Goal: Task Accomplishment & Management: Manage account settings

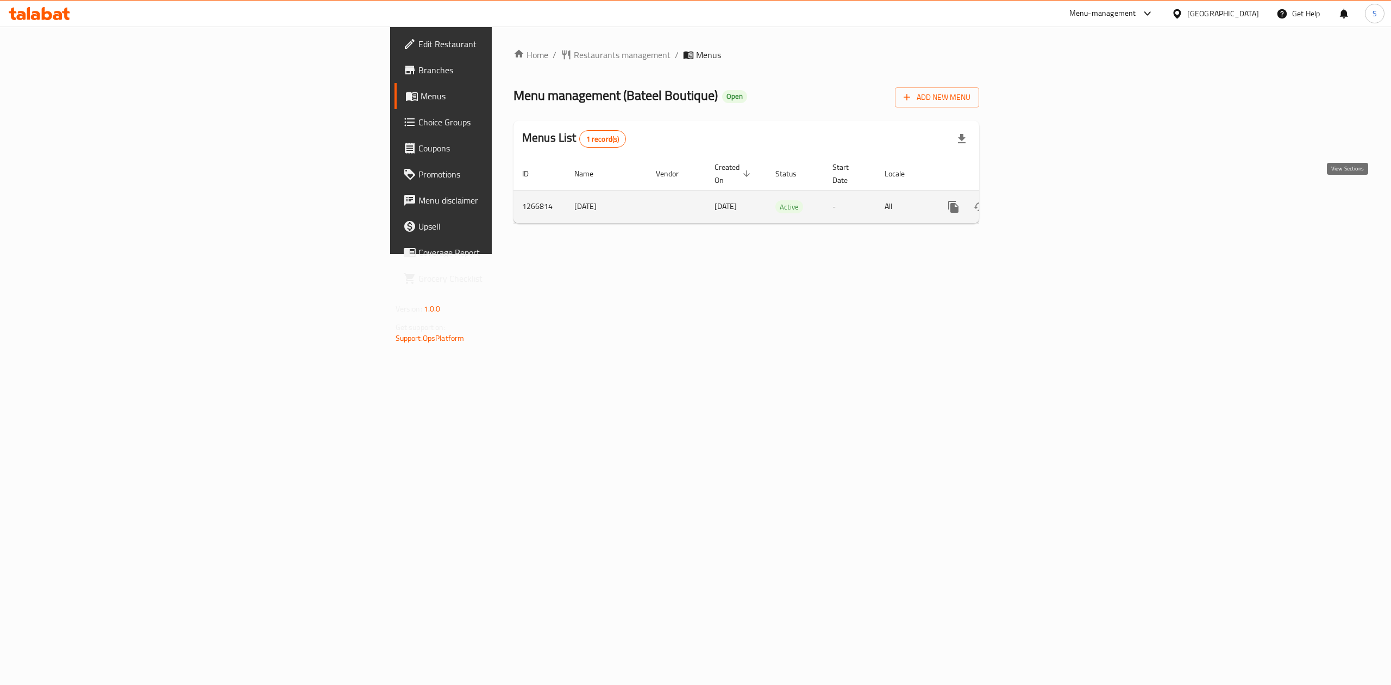
click at [1036, 202] on icon "enhanced table" at bounding box center [1032, 207] width 10 height 10
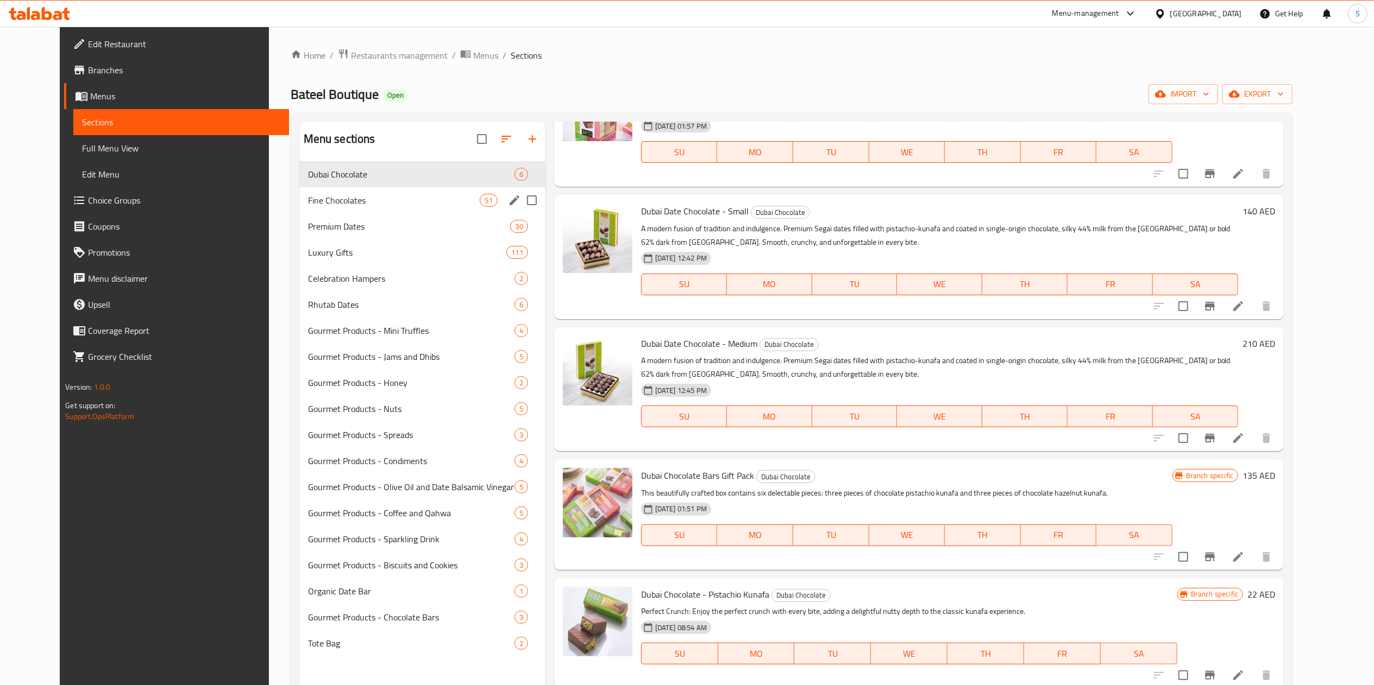
click at [354, 209] on div "Fine Chocolates 51" at bounding box center [422, 200] width 246 height 26
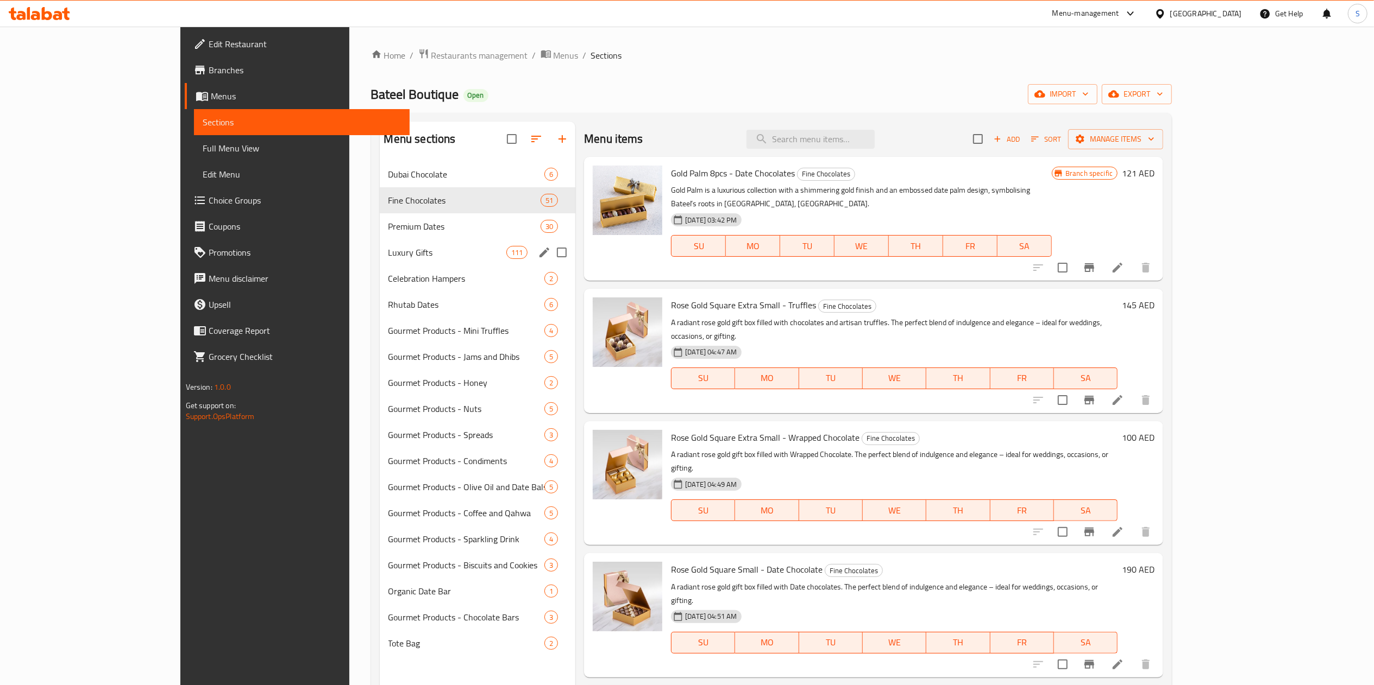
click at [388, 232] on span "Premium Dates" at bounding box center [464, 226] width 152 height 13
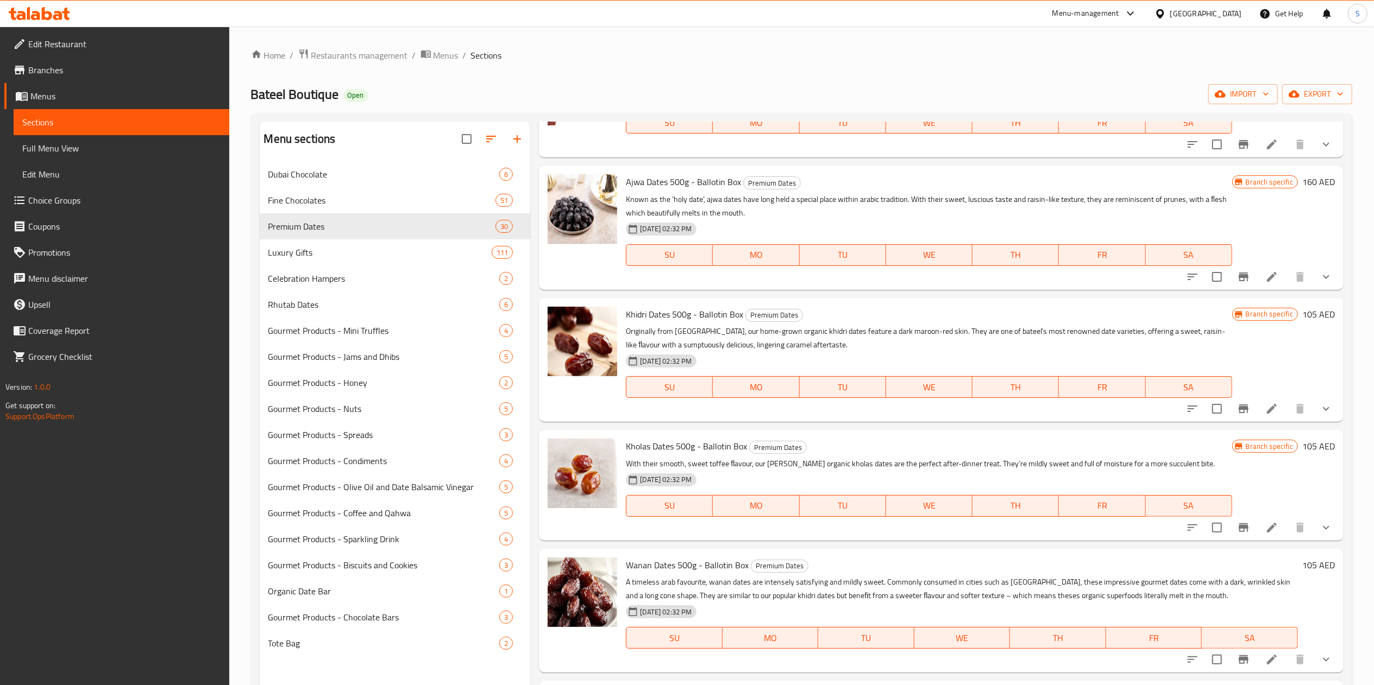
scroll to position [378, 0]
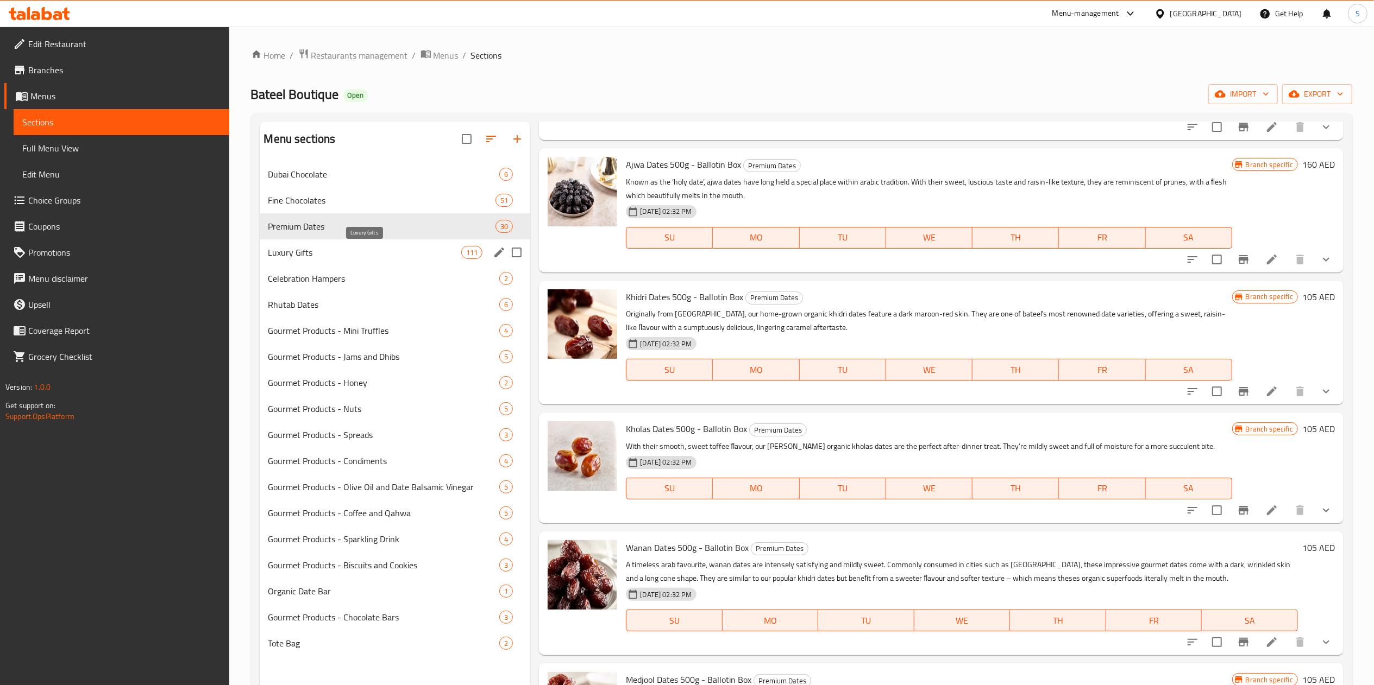
click at [331, 254] on span "Luxury Gifts" at bounding box center [364, 252] width 193 height 13
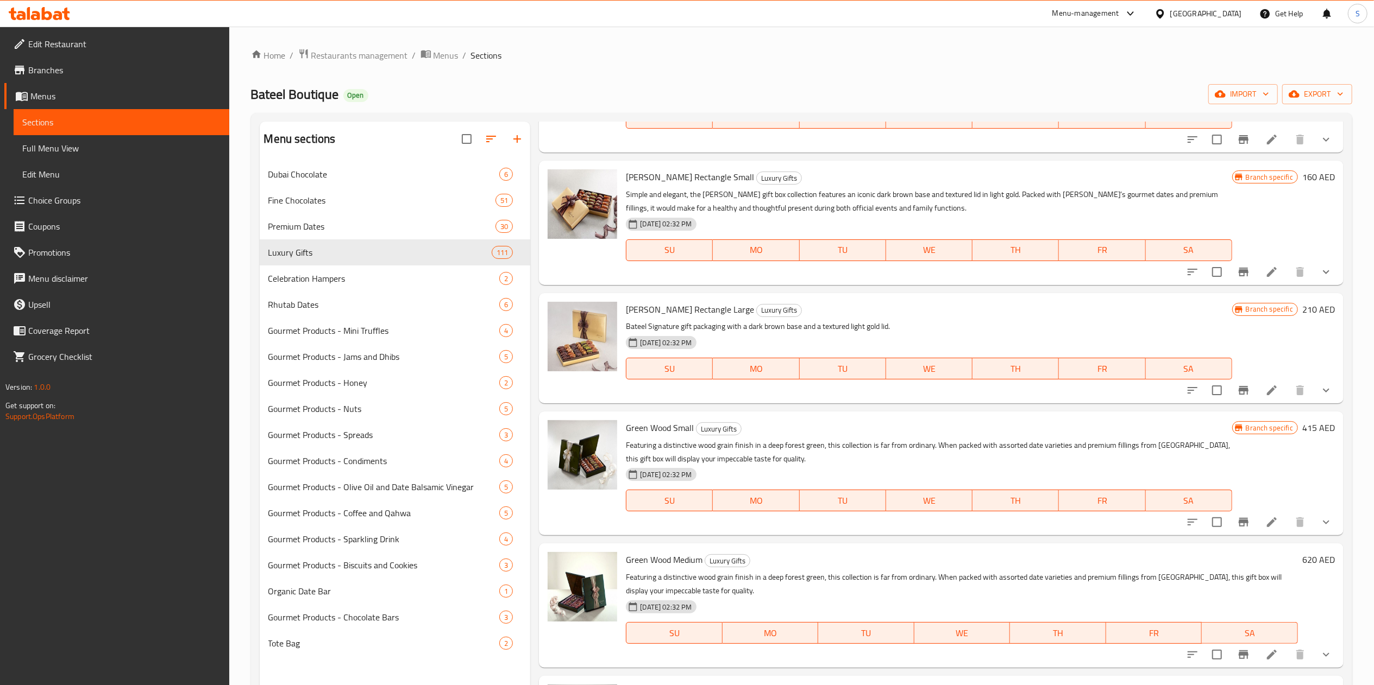
scroll to position [10579, 0]
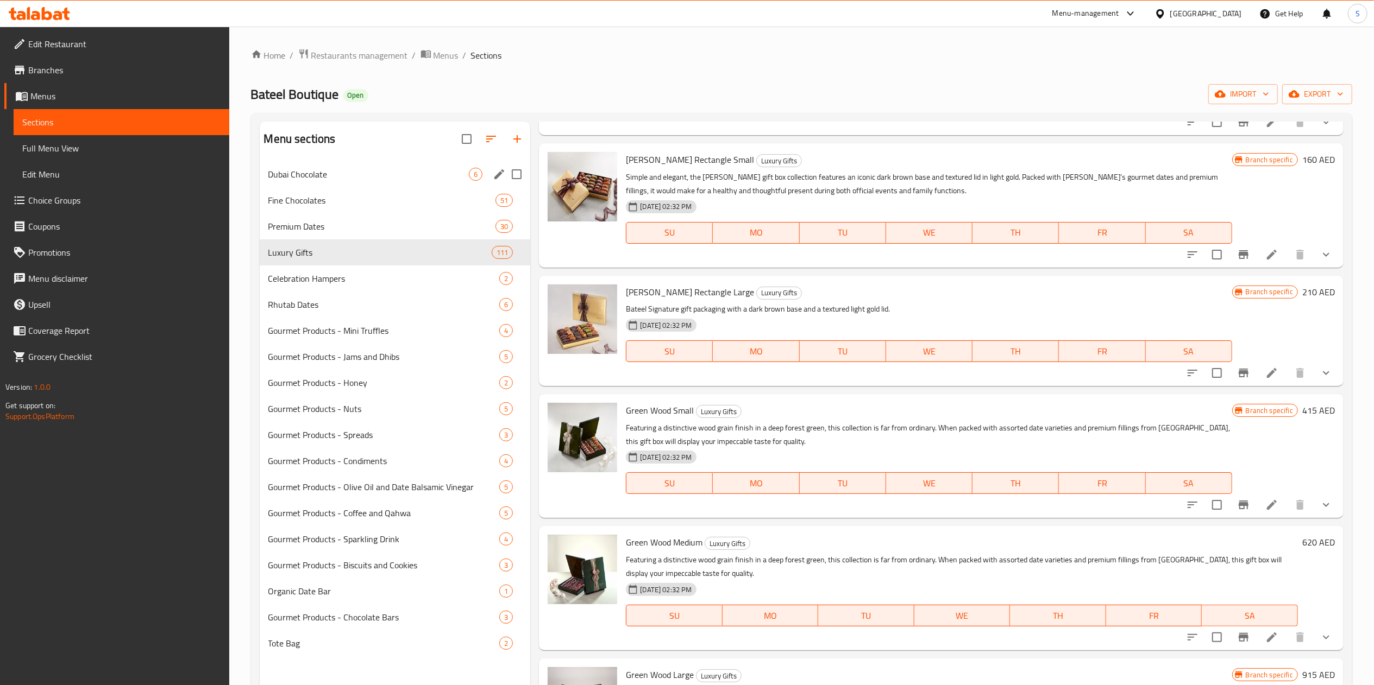
click at [355, 173] on span "Dubai Chocolate" at bounding box center [368, 174] width 201 height 13
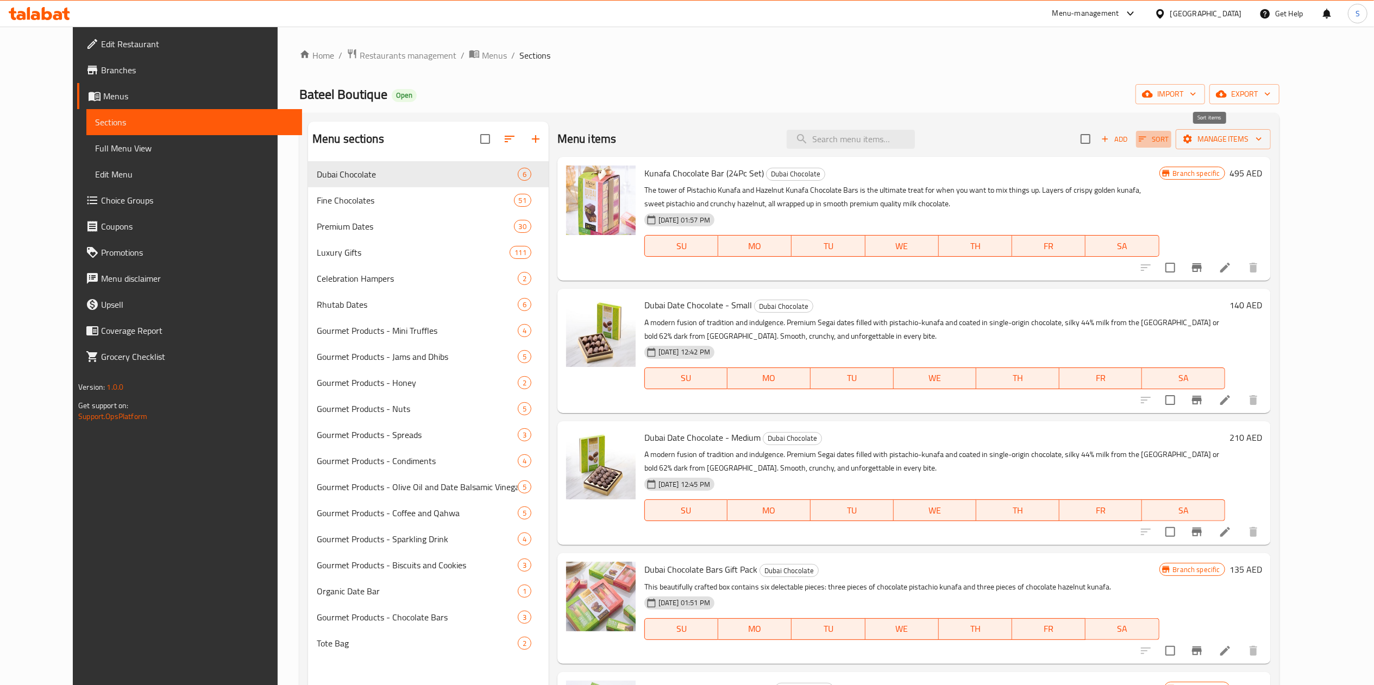
click at [1168, 146] on span "Sort" at bounding box center [1153, 139] width 30 height 12
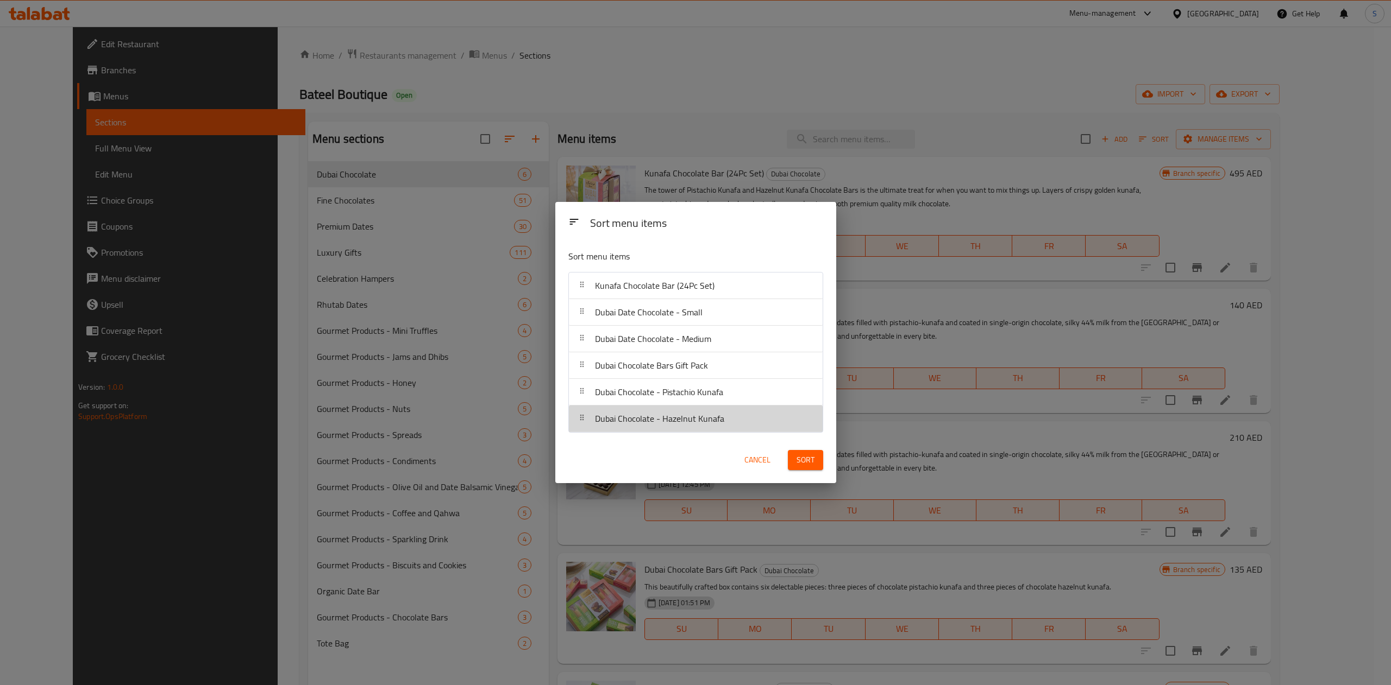
click at [701, 427] on div "Dubai Chocolate - Hazelnut Kunafa" at bounding box center [659, 419] width 138 height 26
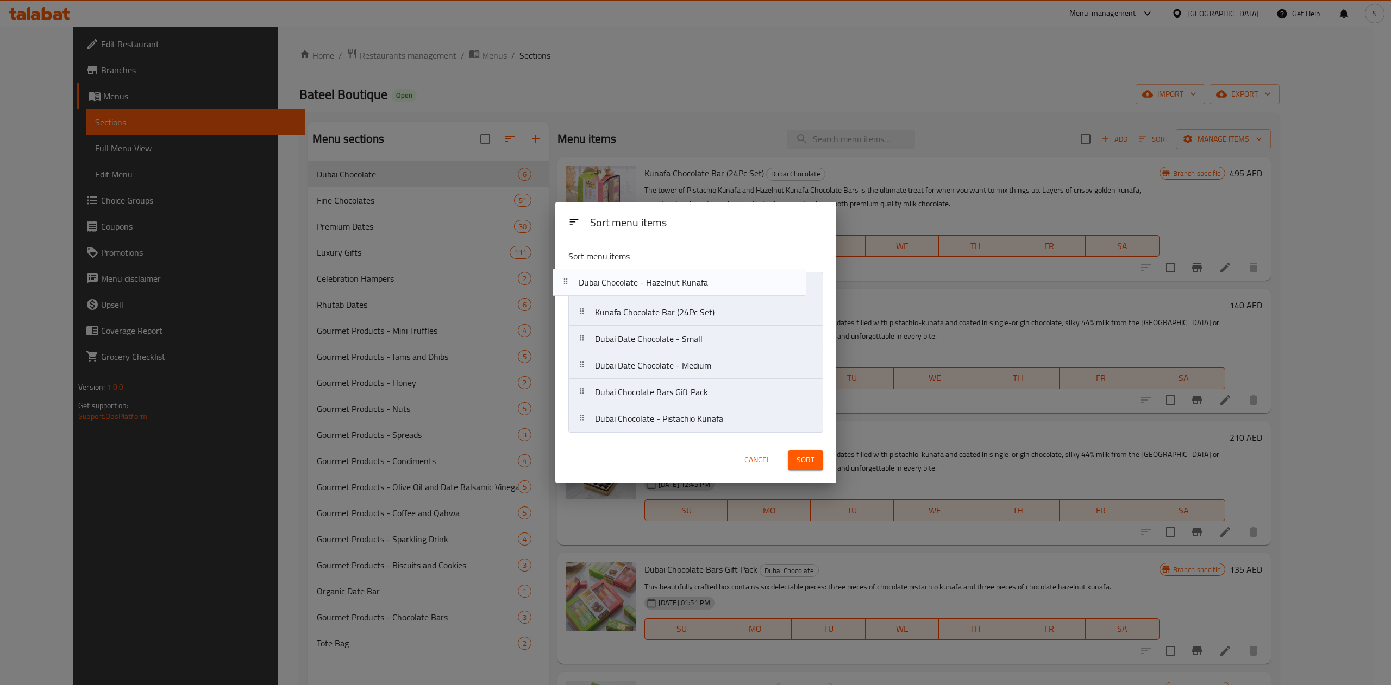
drag, startPoint x: 685, startPoint y: 408, endPoint x: 667, endPoint y: 265, distance: 144.5
click at [667, 265] on div "Sort menu items Kunafa Chocolate Bar (24Pc Set) [GEOGRAPHIC_DATA] Date Chocolat…" at bounding box center [695, 339] width 281 height 196
drag, startPoint x: 674, startPoint y: 295, endPoint x: 654, endPoint y: 436, distance: 142.6
click at [654, 436] on div "Sort menu items Dubai Chocolate - Hazelnut Kunafa Kunafa Chocolate Bar (24Pc Se…" at bounding box center [695, 339] width 281 height 196
drag, startPoint x: 687, startPoint y: 404, endPoint x: 688, endPoint y: 312, distance: 92.3
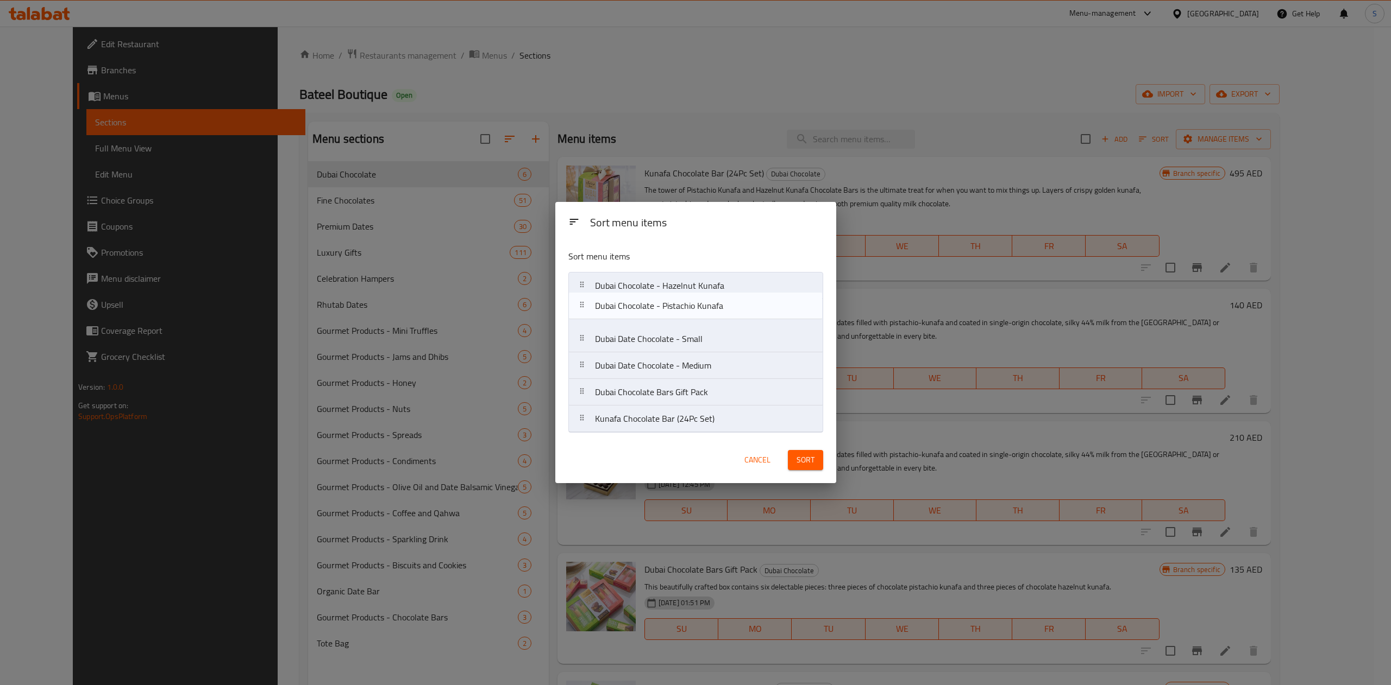
click at [688, 312] on nav "Dubai Chocolate - Hazelnut Kunafa [GEOGRAPHIC_DATA] Date Chocolate - Small [GEO…" at bounding box center [695, 352] width 255 height 161
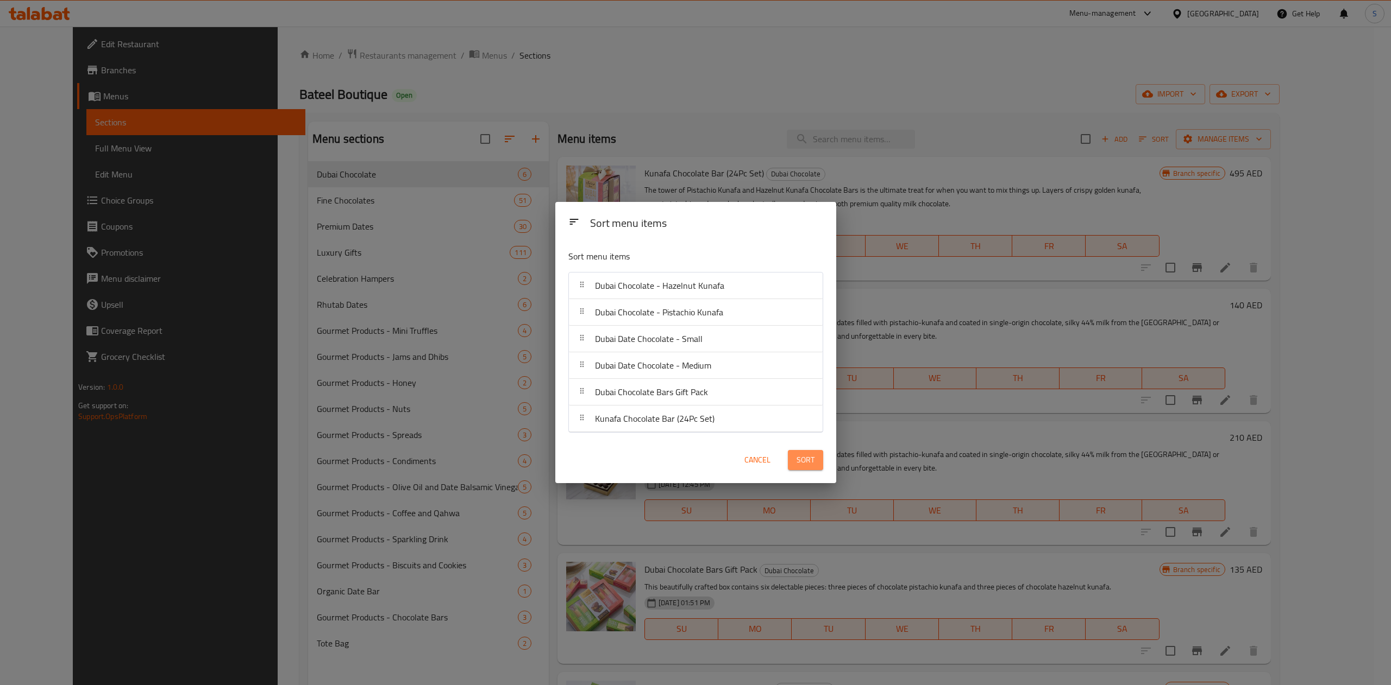
click at [800, 456] on span "Sort" at bounding box center [805, 461] width 18 height 14
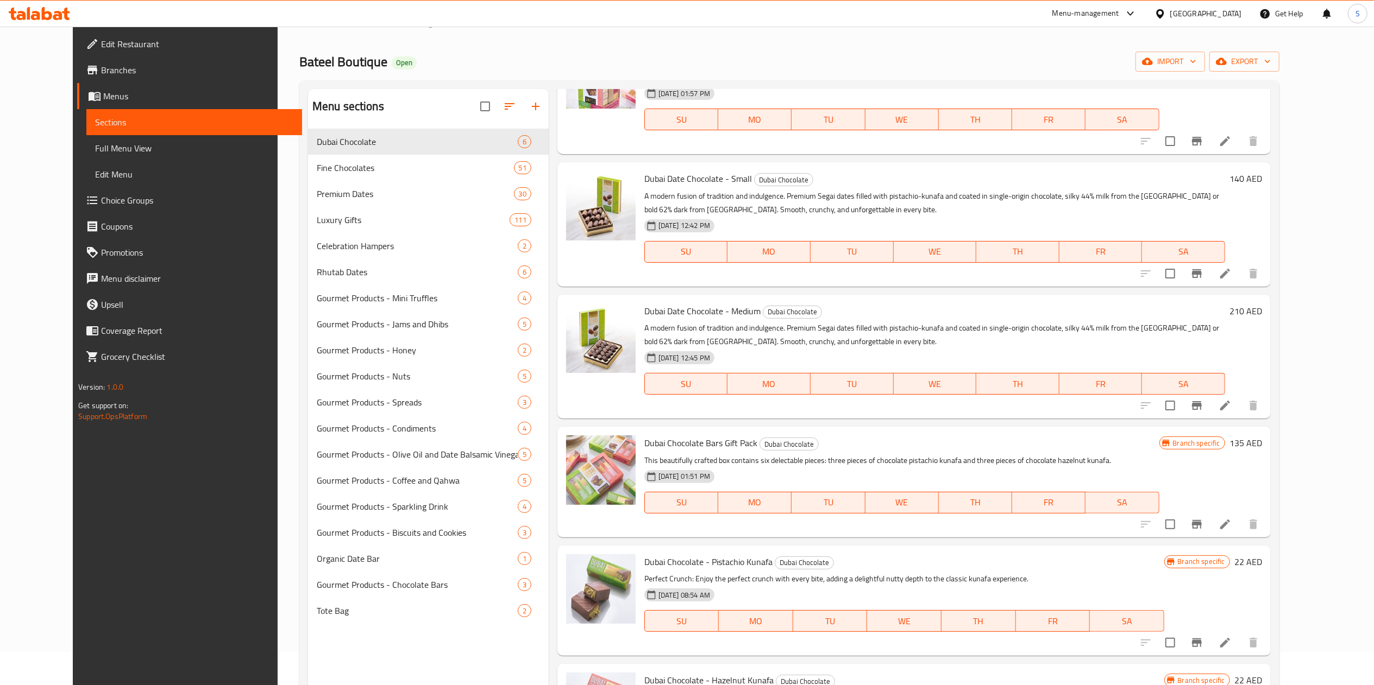
scroll to position [18, 0]
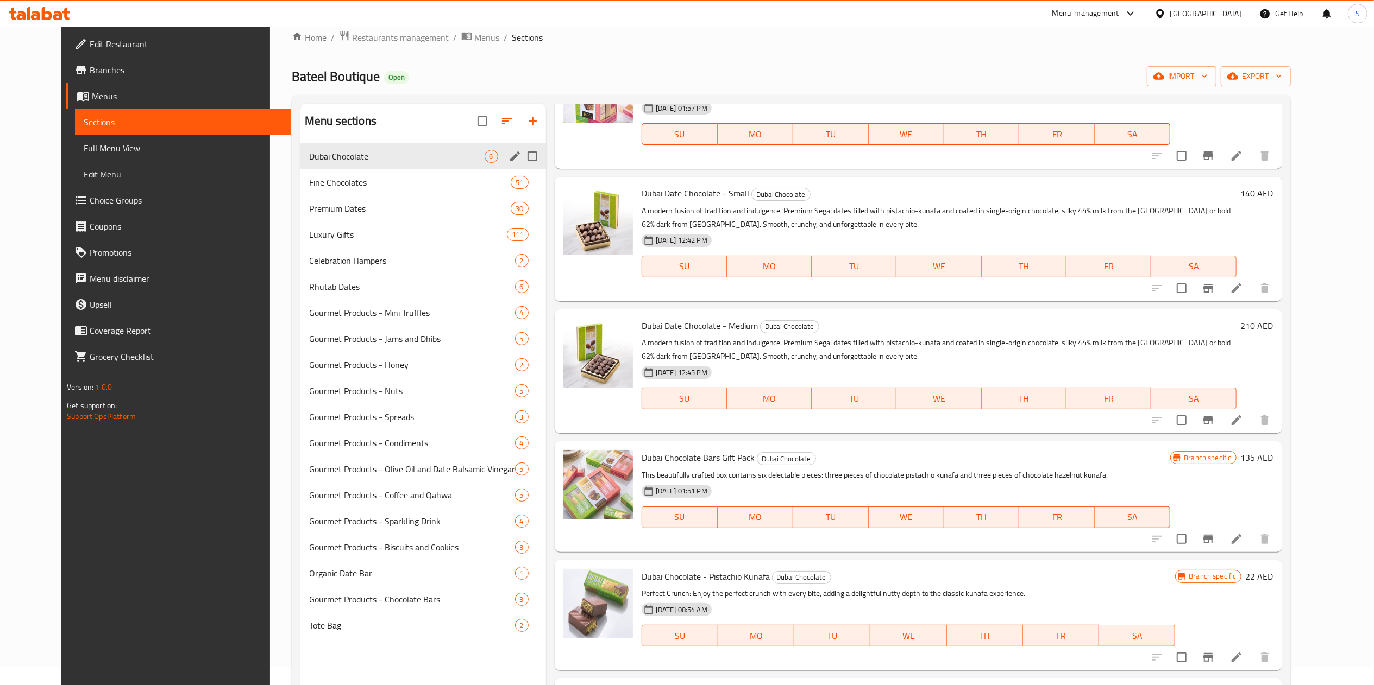
click at [346, 180] on span "Fine Chocolates" at bounding box center [410, 182] width 202 height 13
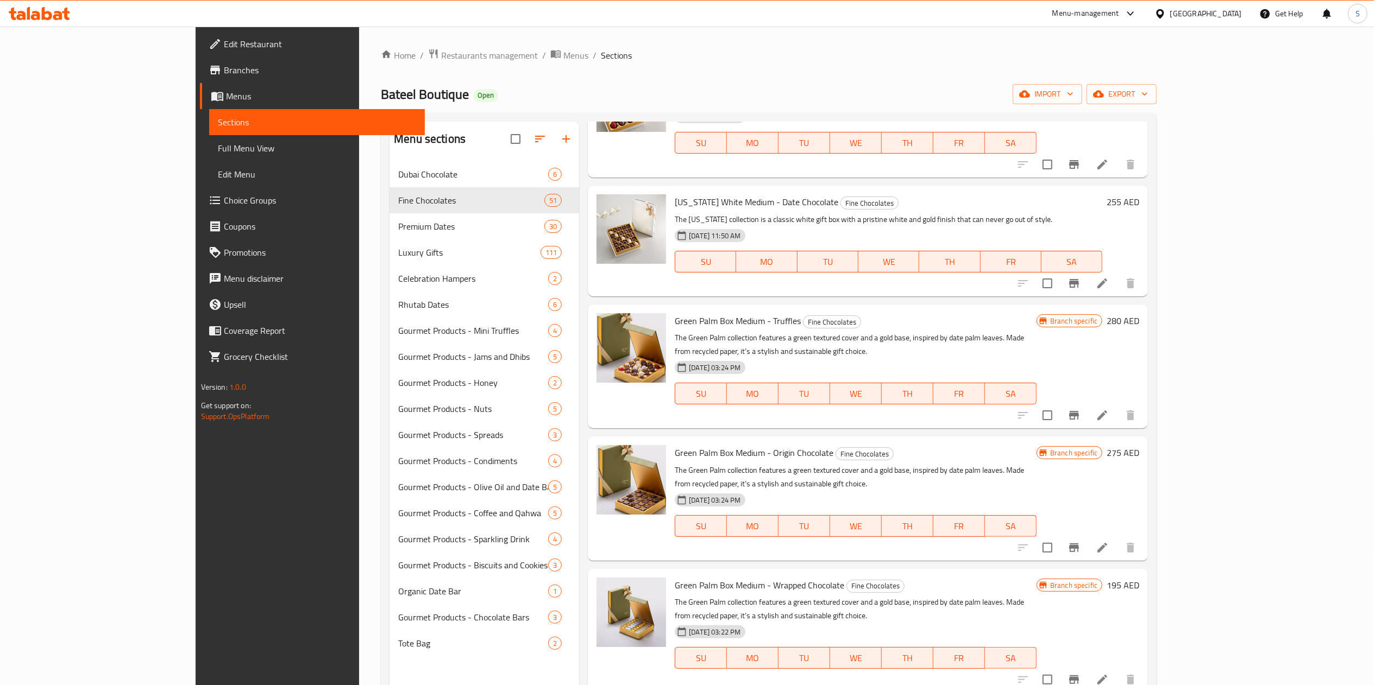
scroll to position [153, 0]
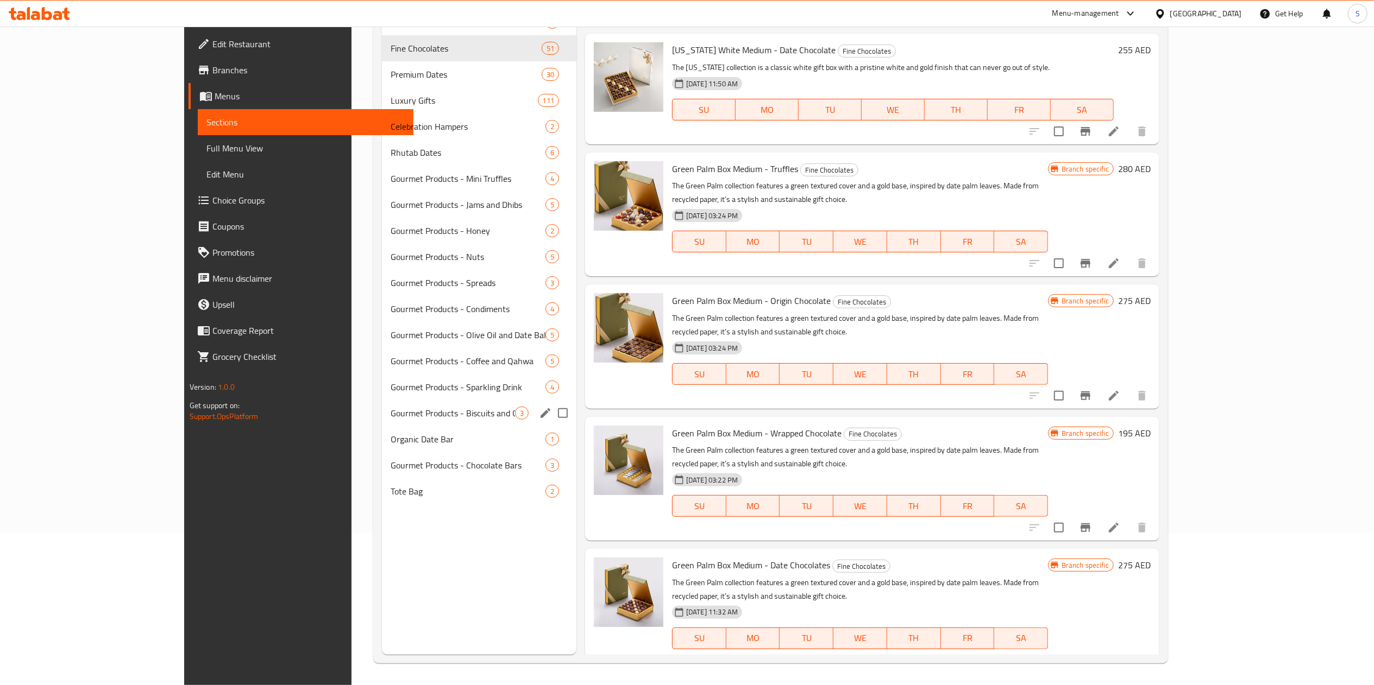
click at [391, 436] on span "Organic Date Bar" at bounding box center [468, 439] width 155 height 13
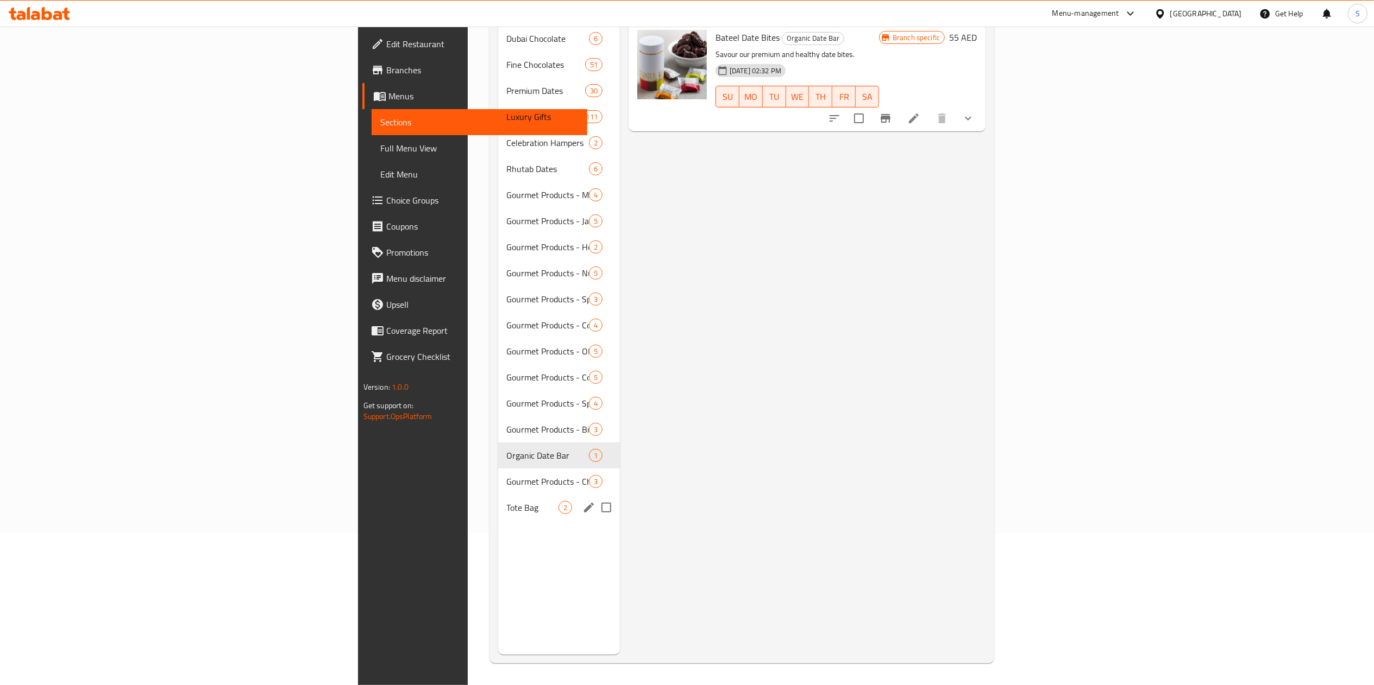
click at [507, 501] on span "Tote Bag" at bounding box center [533, 507] width 52 height 13
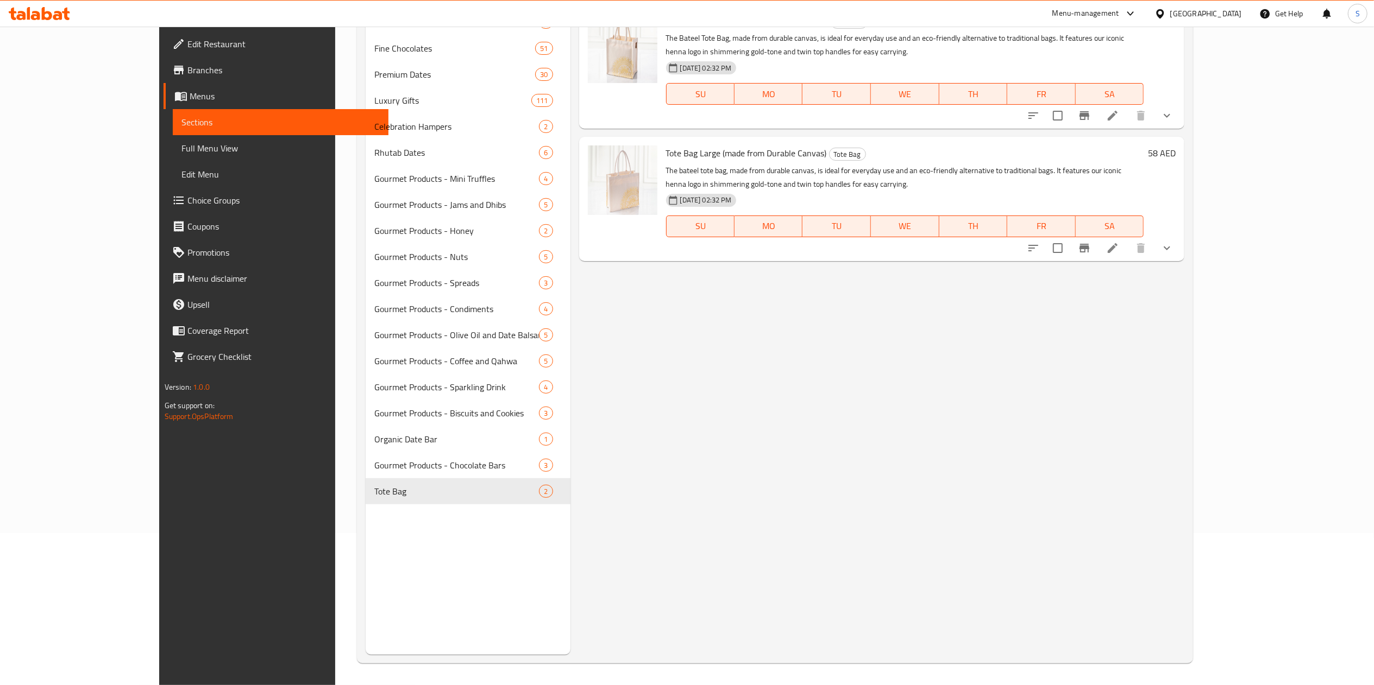
click at [187, 49] on span "Edit Restaurant" at bounding box center [283, 43] width 192 height 13
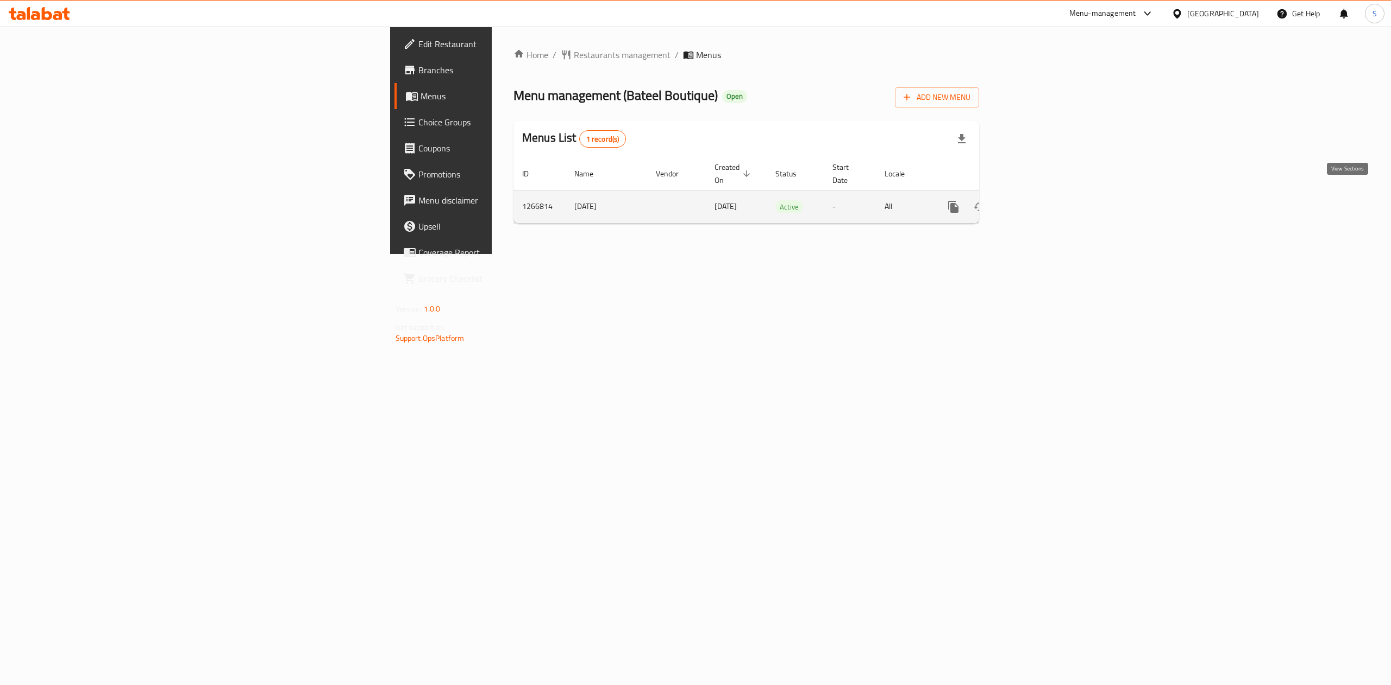
click at [1036, 202] on icon "enhanced table" at bounding box center [1032, 207] width 10 height 10
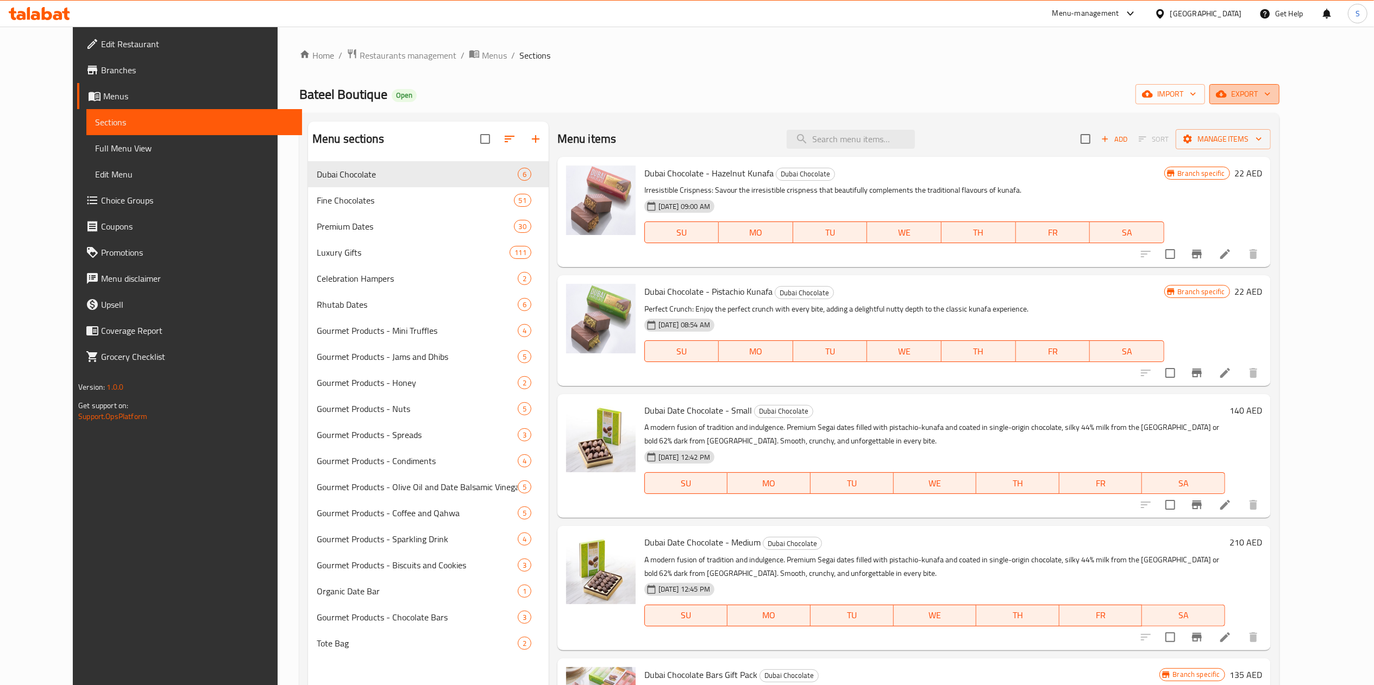
click at [1270, 96] on span "export" at bounding box center [1244, 94] width 53 height 14
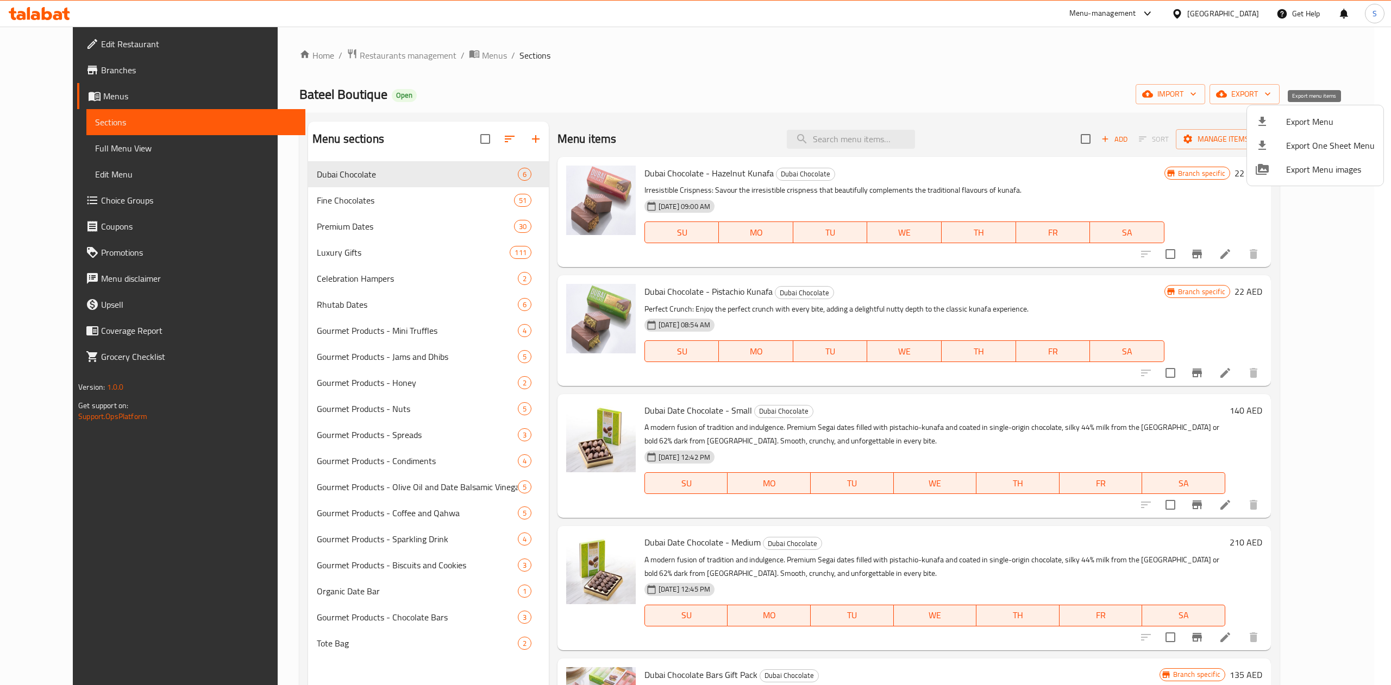
click at [1294, 119] on span "Export Menu" at bounding box center [1330, 121] width 89 height 13
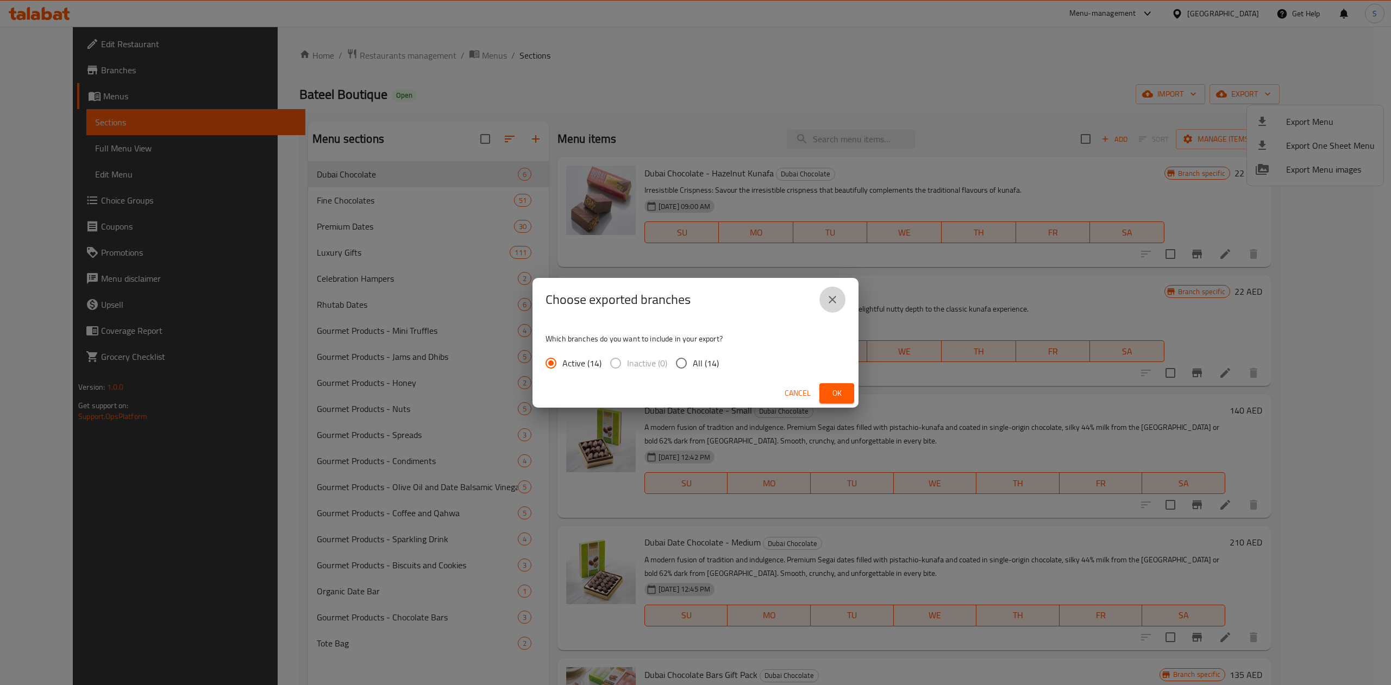
click at [841, 301] on button "close" at bounding box center [832, 300] width 26 height 26
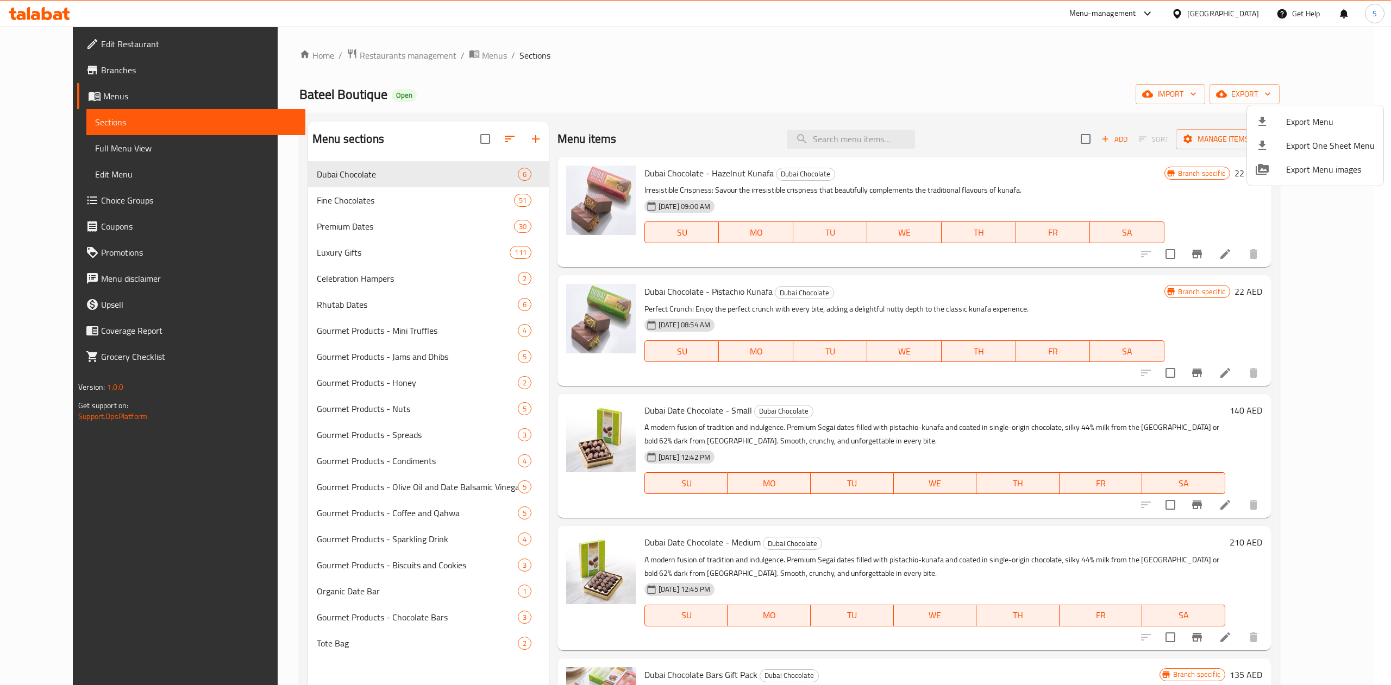
click at [469, 137] on div at bounding box center [695, 342] width 1391 height 685
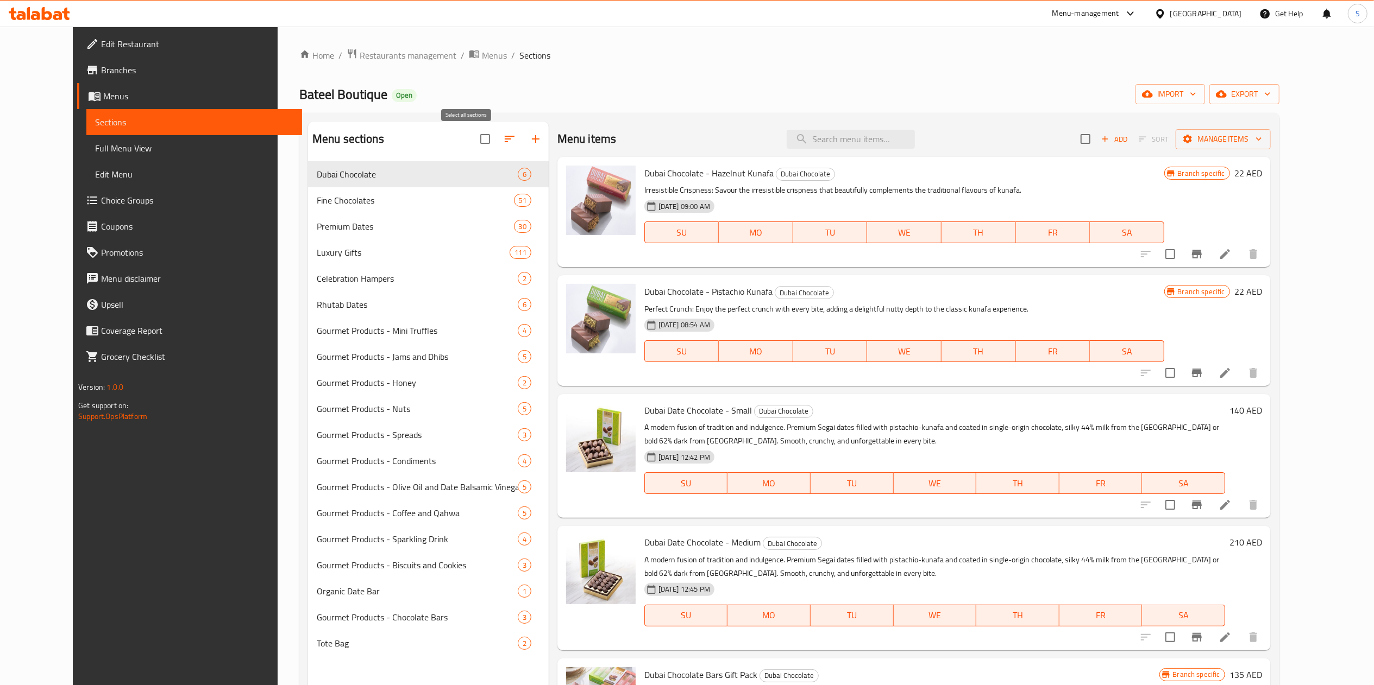
click at [474, 137] on input "checkbox" at bounding box center [485, 139] width 23 height 23
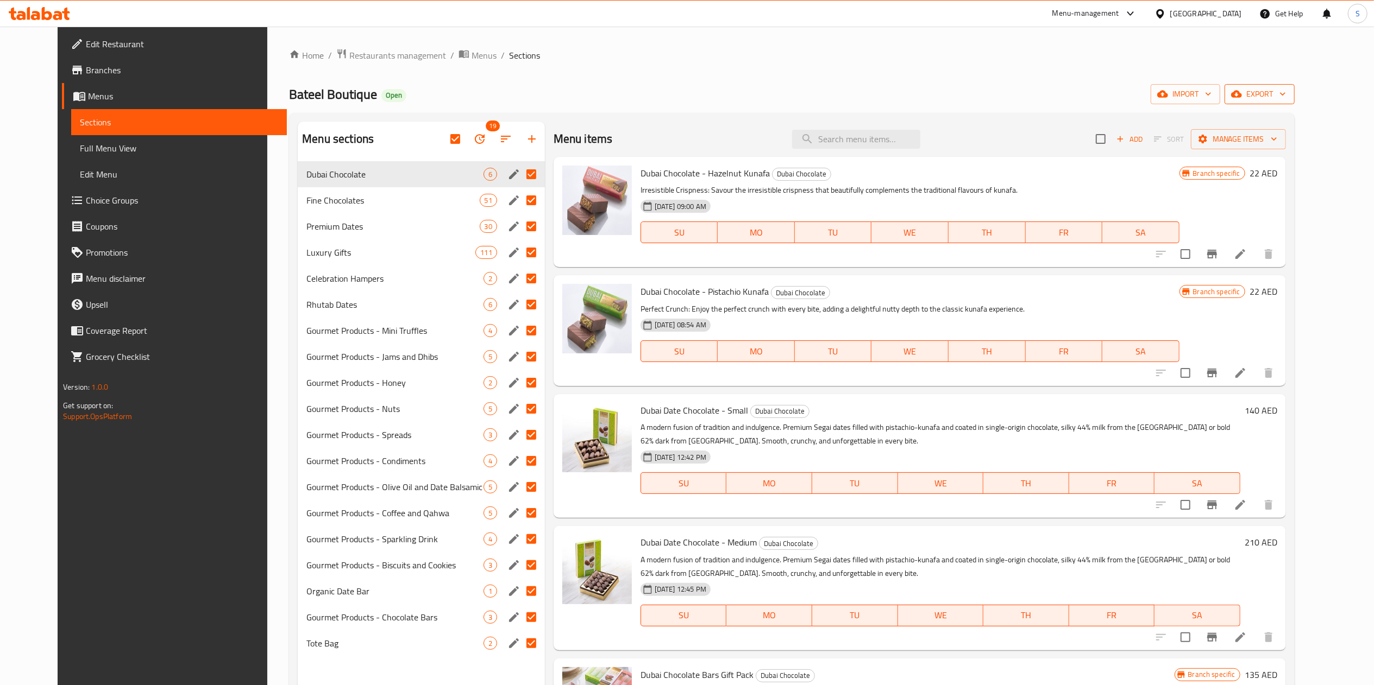
click at [1286, 100] on span "export" at bounding box center [1259, 94] width 53 height 14
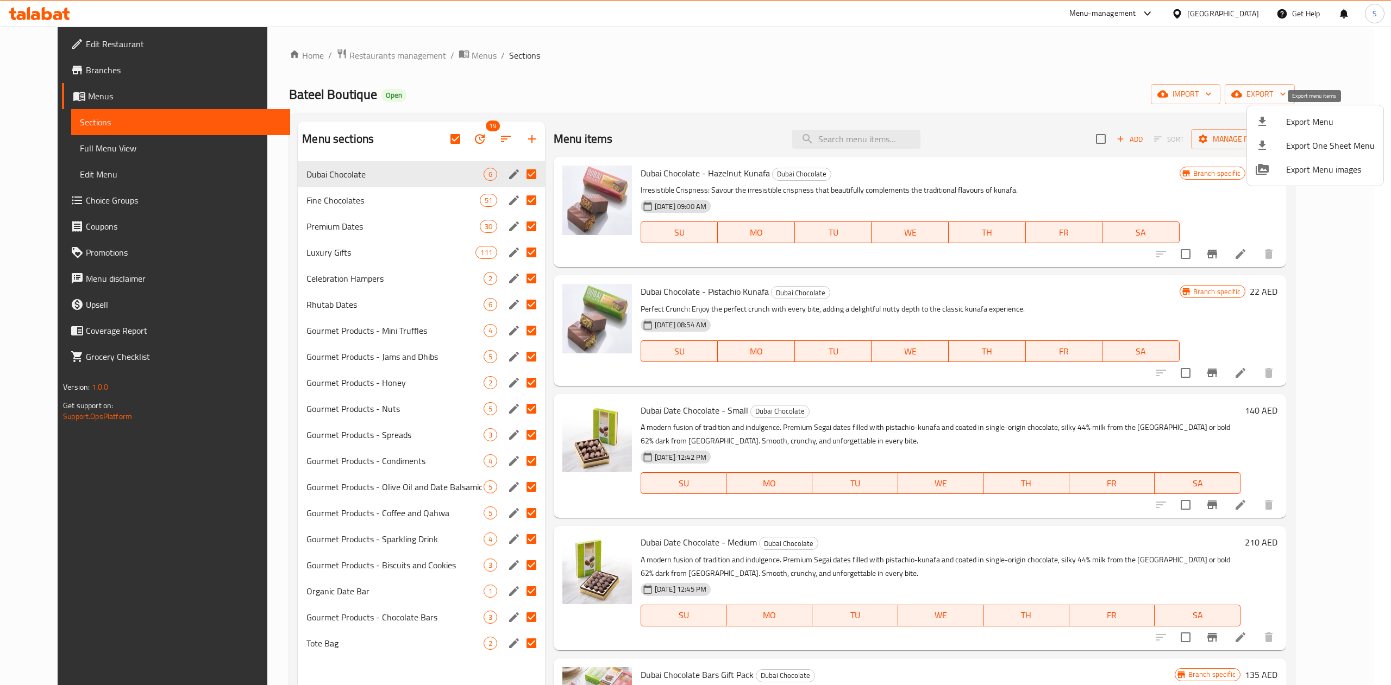
click at [1312, 126] on span "Export Menu" at bounding box center [1330, 121] width 89 height 13
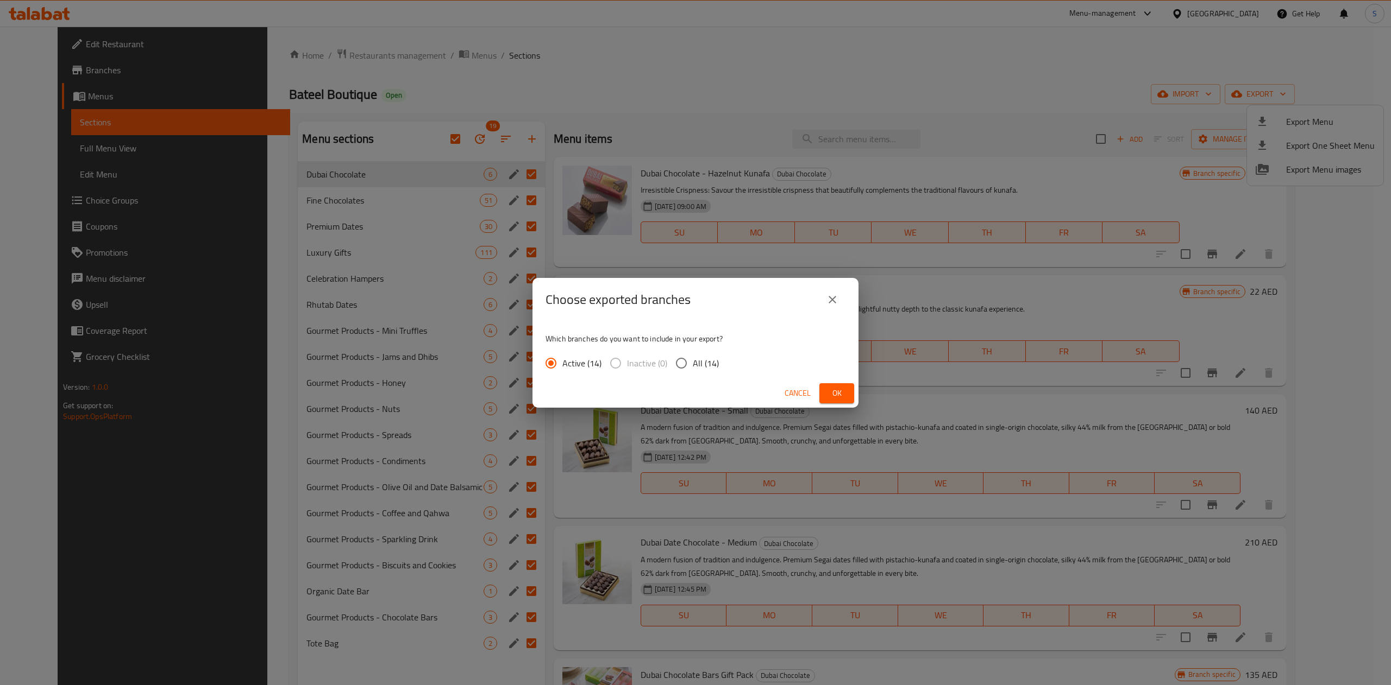
click at [833, 305] on icon "close" at bounding box center [832, 299] width 13 height 13
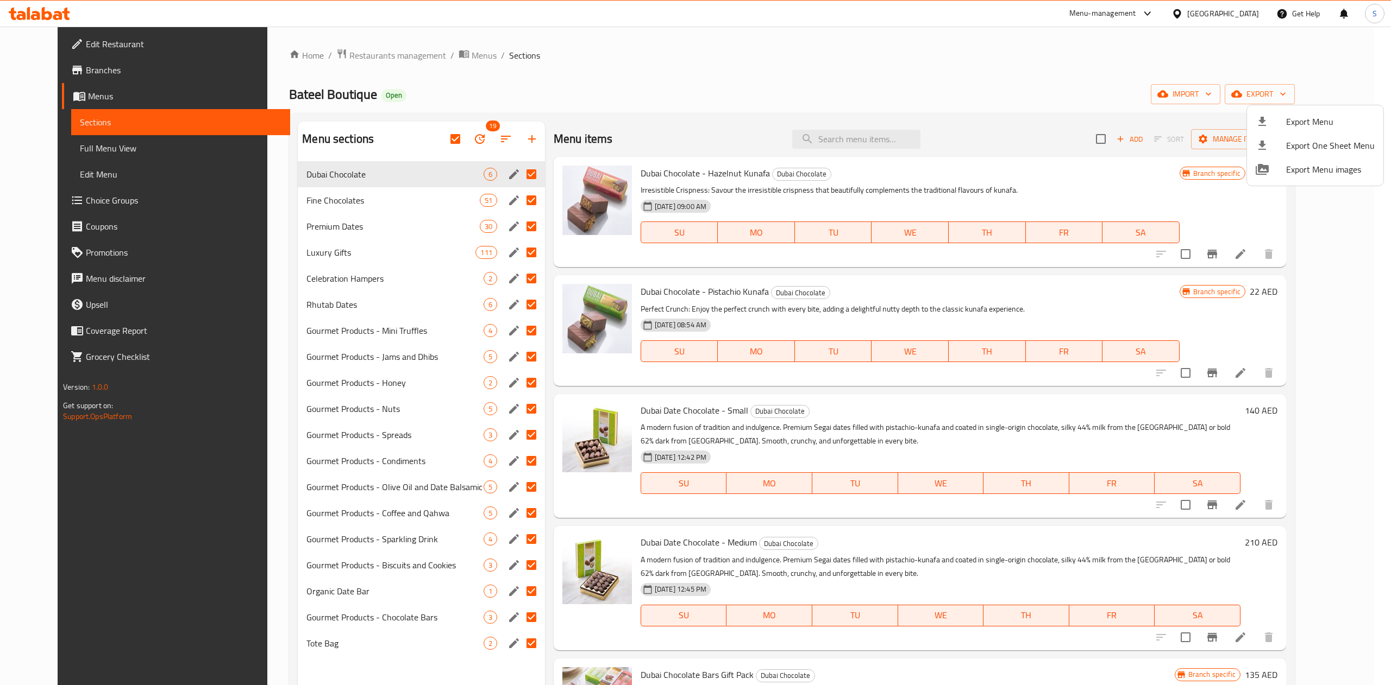
click at [439, 139] on div at bounding box center [695, 342] width 1391 height 685
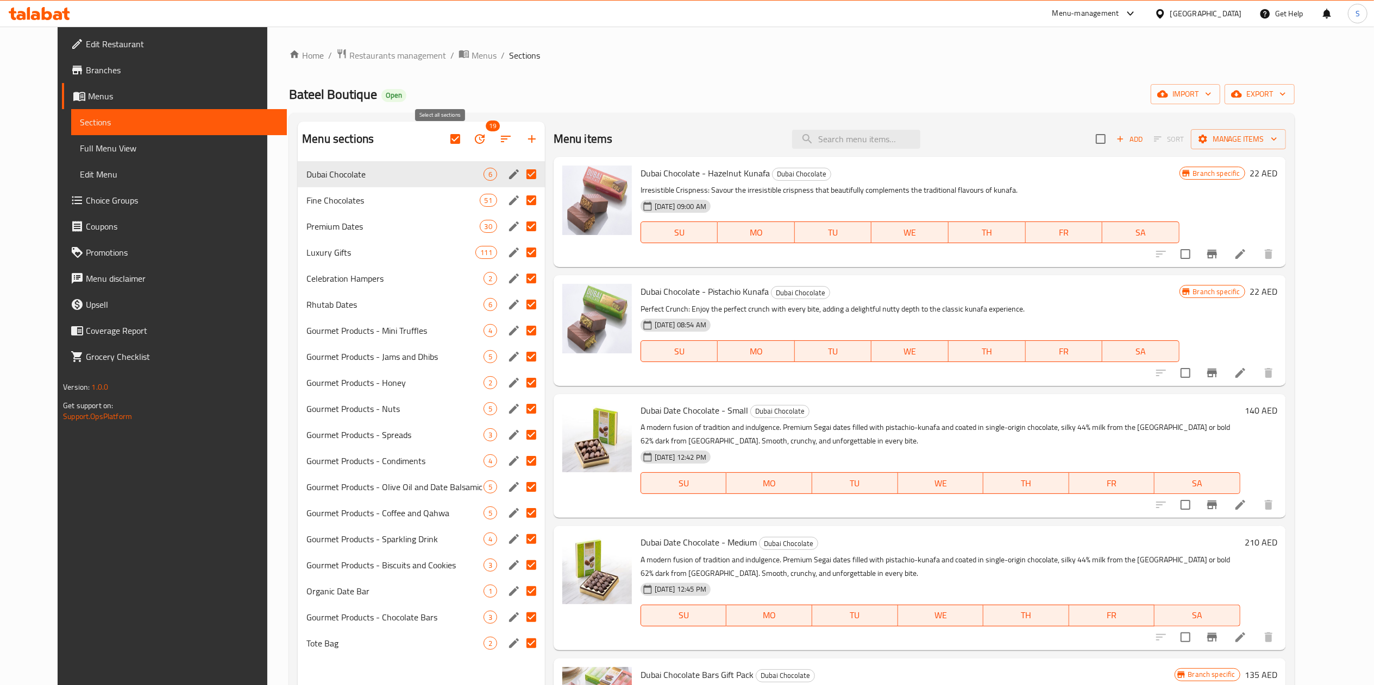
click at [444, 139] on input "checkbox" at bounding box center [455, 139] width 23 height 23
checkbox input "false"
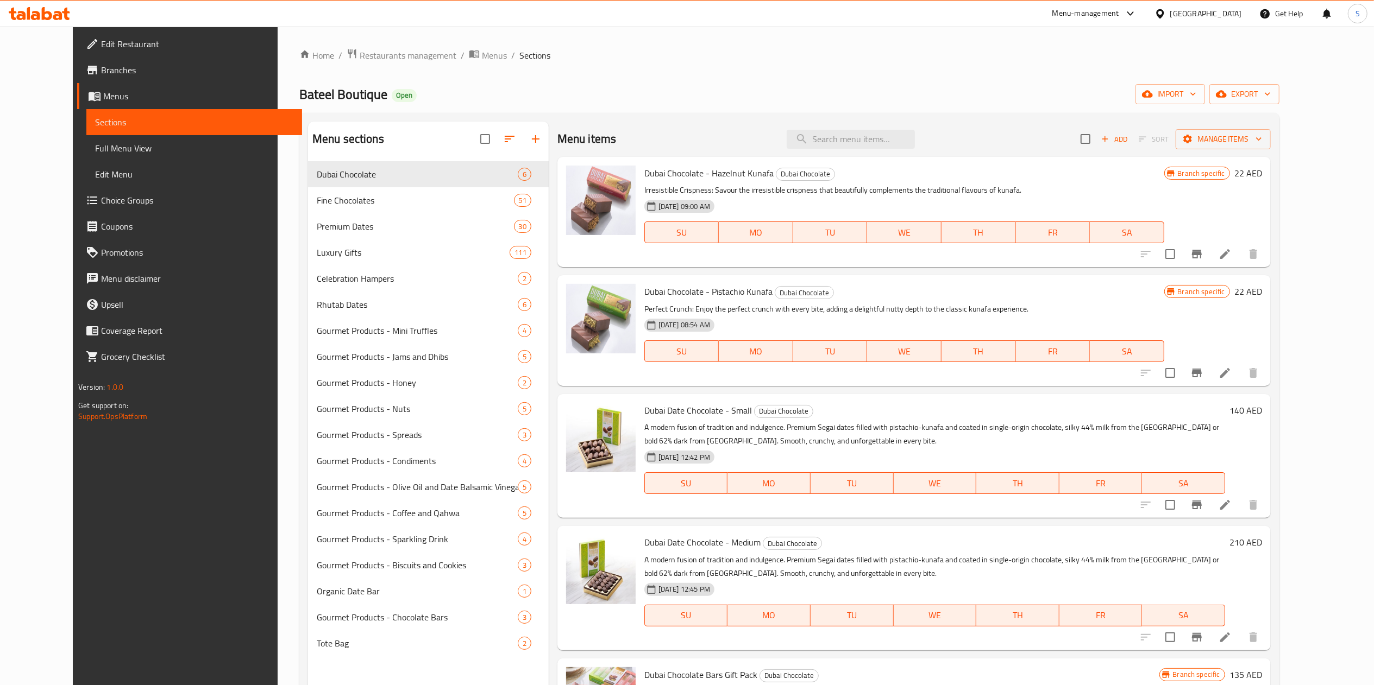
click at [1279, 84] on button "export" at bounding box center [1244, 94] width 70 height 20
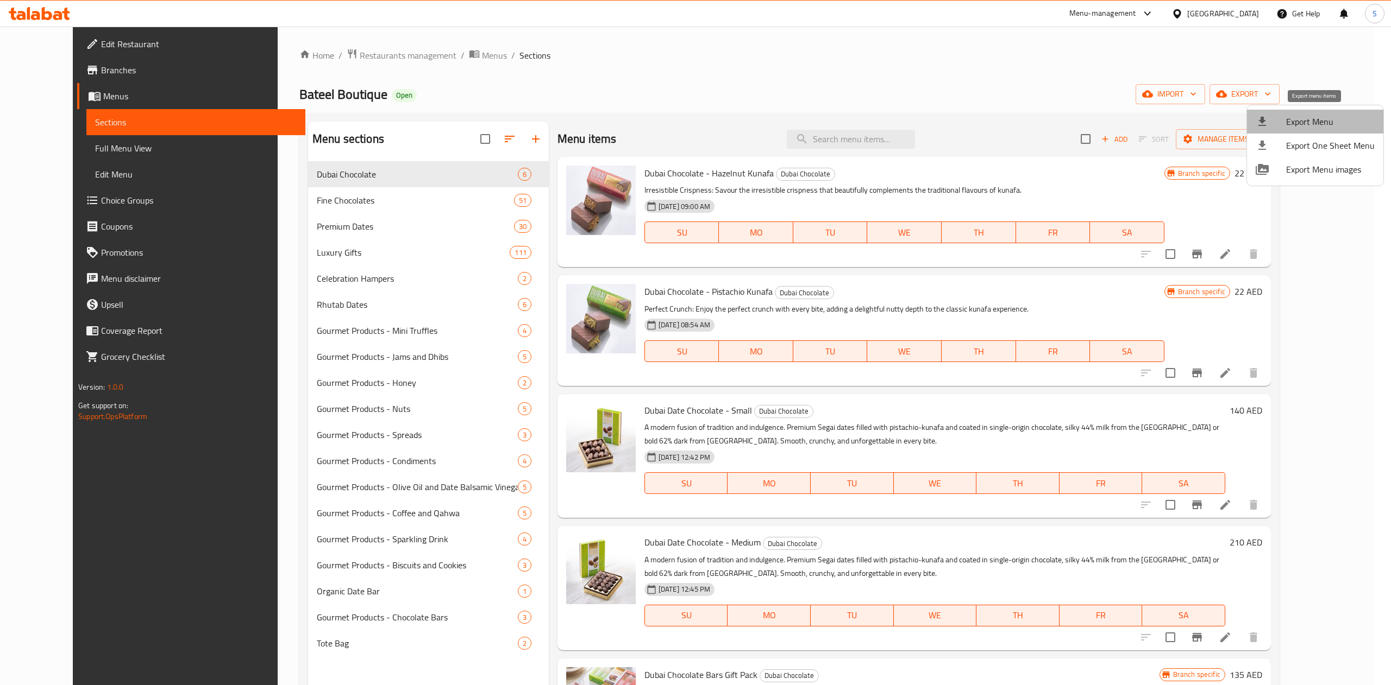
click at [1320, 119] on span "Export Menu" at bounding box center [1330, 121] width 89 height 13
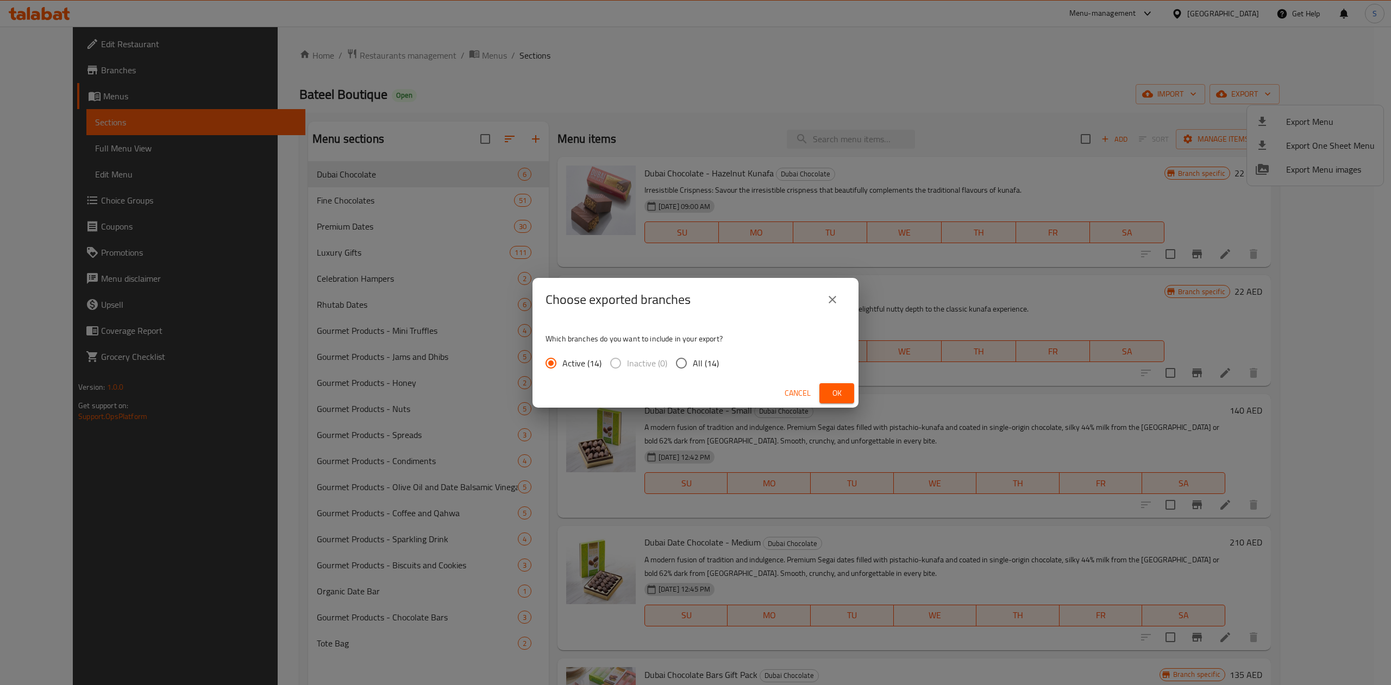
drag, startPoint x: 834, startPoint y: 391, endPoint x: 804, endPoint y: 345, distance: 54.4
click at [804, 345] on div "Choose exported branches Which branches do you want to include in your export? …" at bounding box center [695, 343] width 326 height 130
click at [650, 362] on span "Inactive (0)" at bounding box center [647, 363] width 40 height 13
click at [682, 369] on input "All (14)" at bounding box center [681, 363] width 23 height 23
radio input "true"
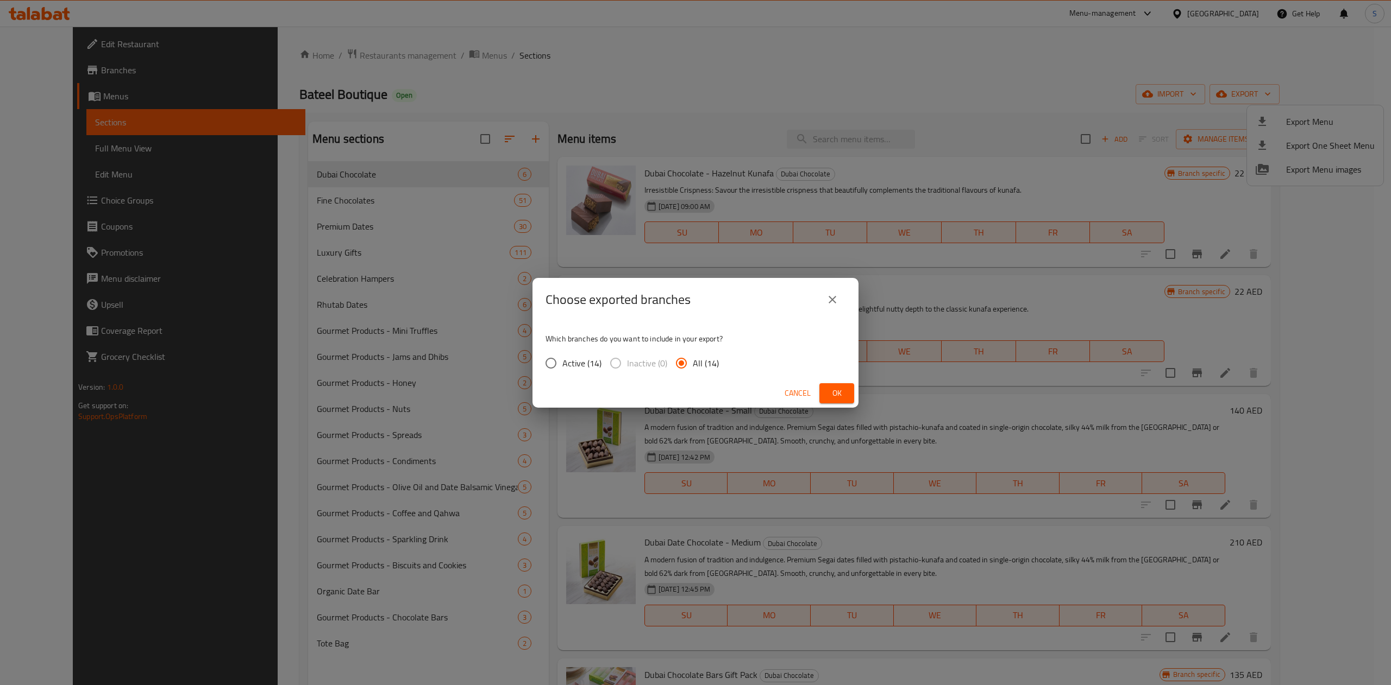
click at [835, 393] on span "Ok" at bounding box center [836, 394] width 17 height 14
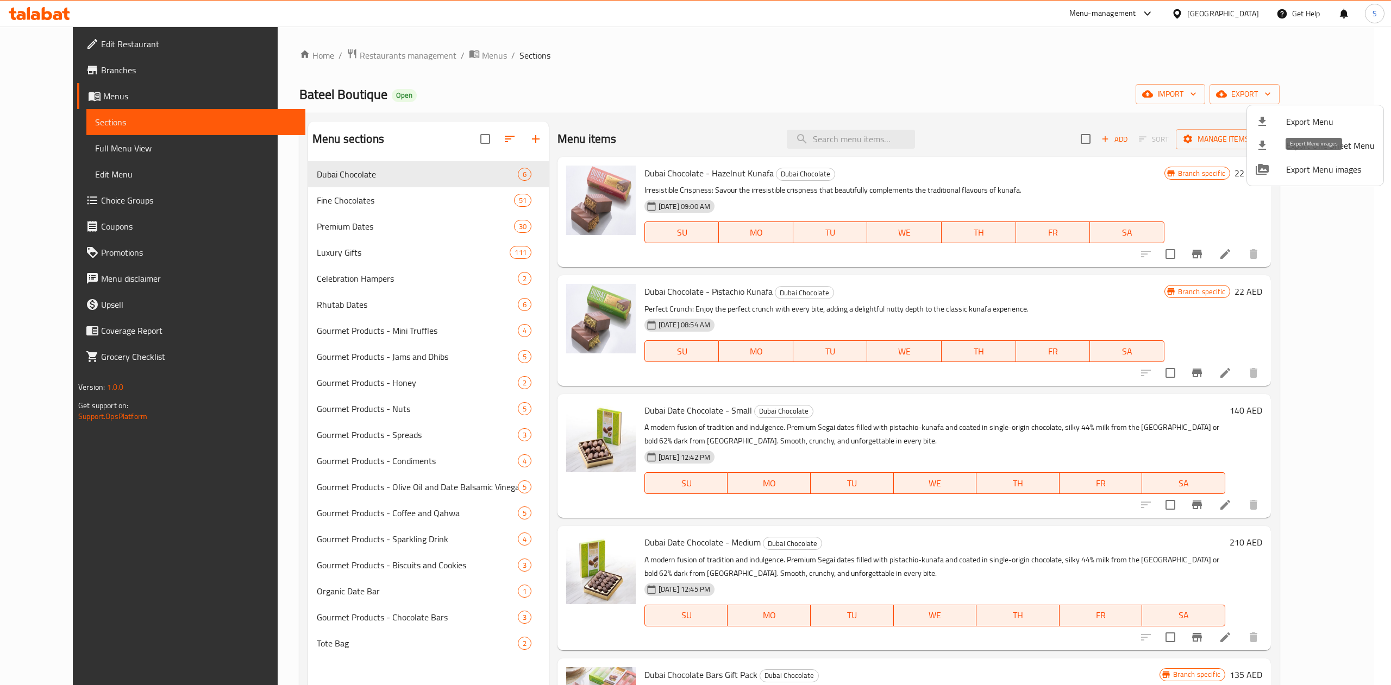
click at [1296, 180] on li "Export Menu images" at bounding box center [1315, 170] width 136 height 24
click at [1200, 202] on div at bounding box center [695, 342] width 1391 height 685
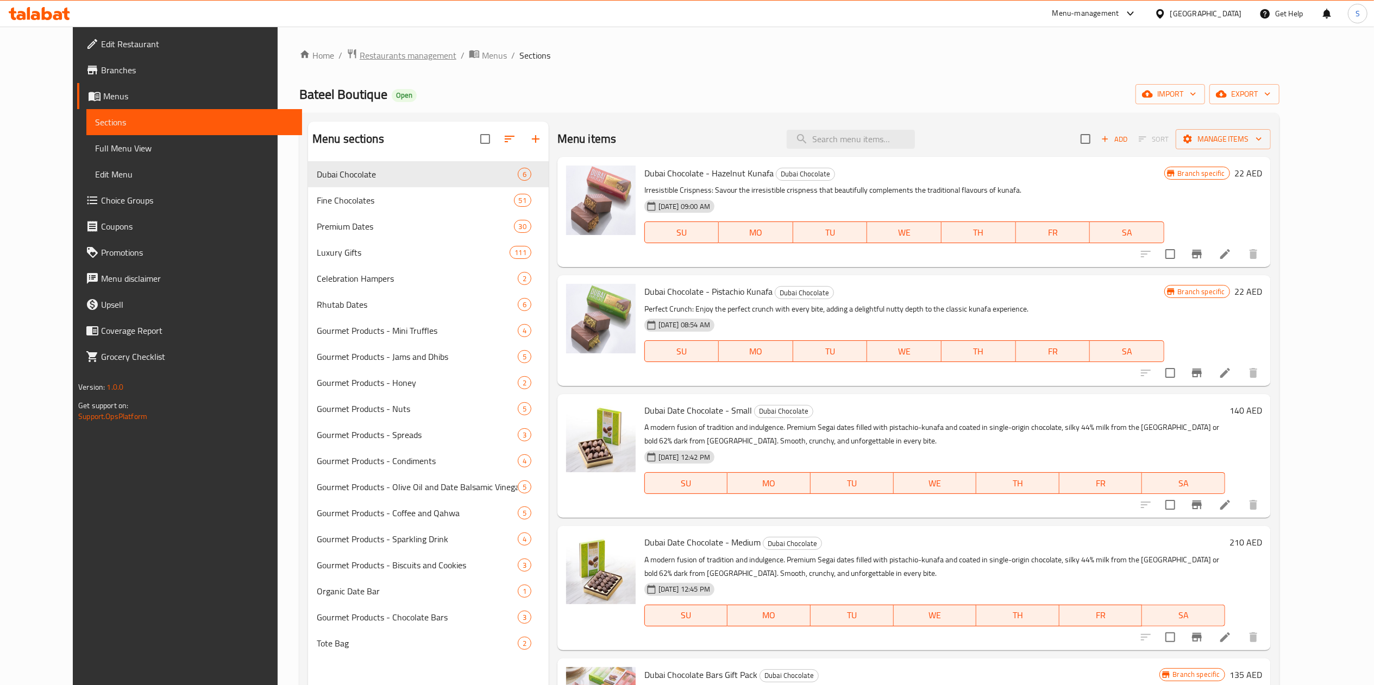
click at [362, 56] on span "Restaurants management" at bounding box center [408, 55] width 97 height 13
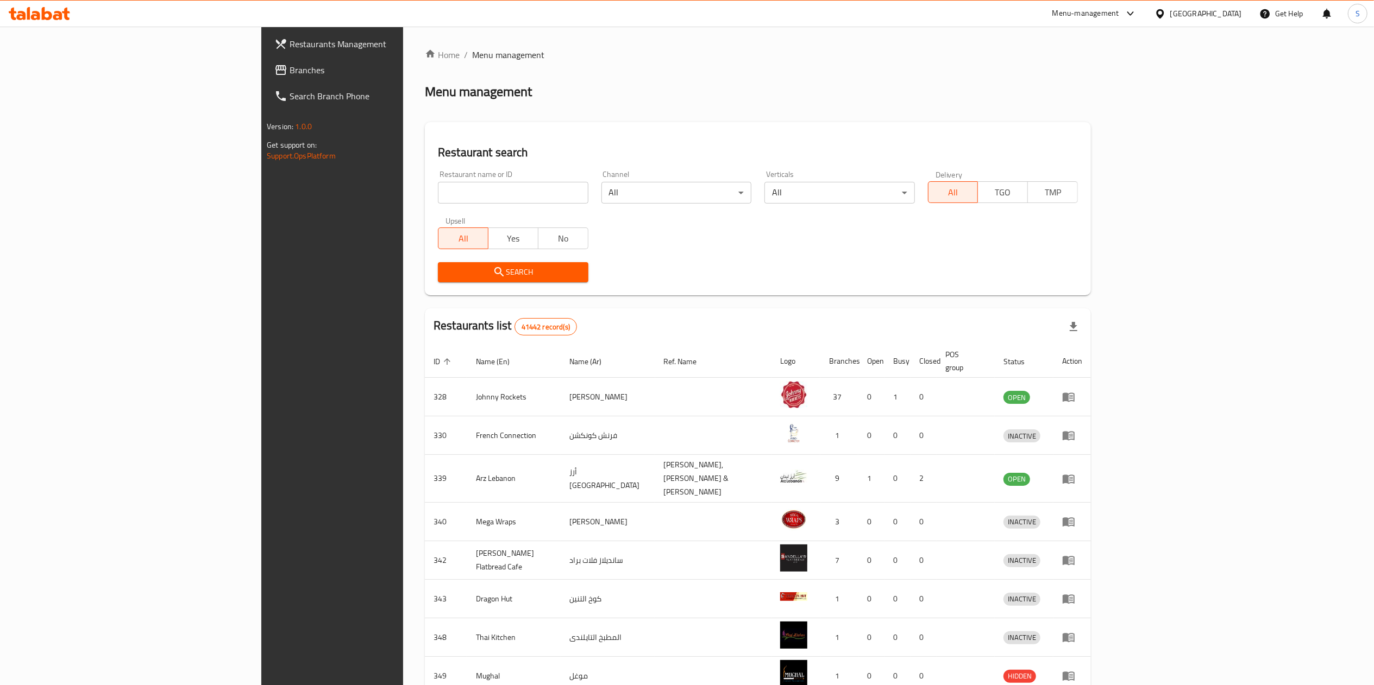
click at [438, 187] on input "search" at bounding box center [513, 193] width 150 height 22
type input "french cake"
click button "Search" at bounding box center [513, 272] width 150 height 20
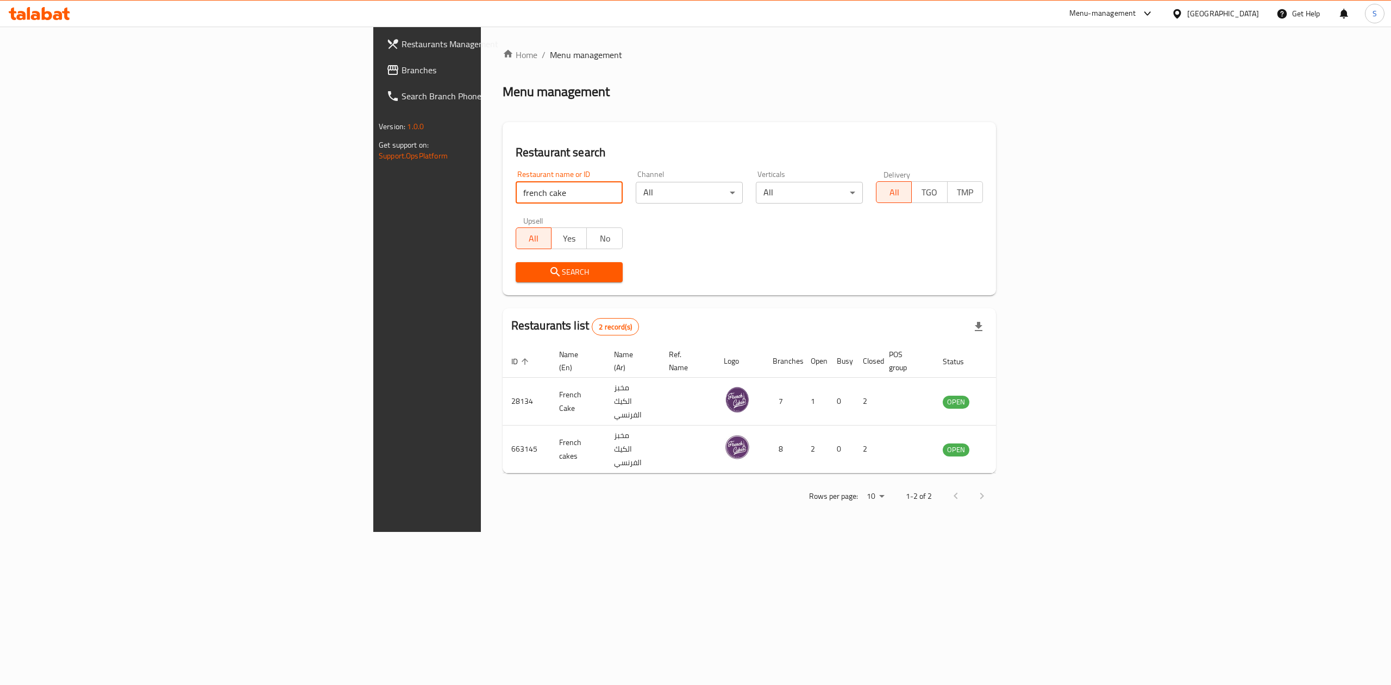
click at [1109, 18] on div "Menu-management" at bounding box center [1102, 13] width 67 height 13
click at [1058, 182] on div "Restaurant-Management" at bounding box center [1043, 176] width 85 height 12
